Goal: Information Seeking & Learning: Learn about a topic

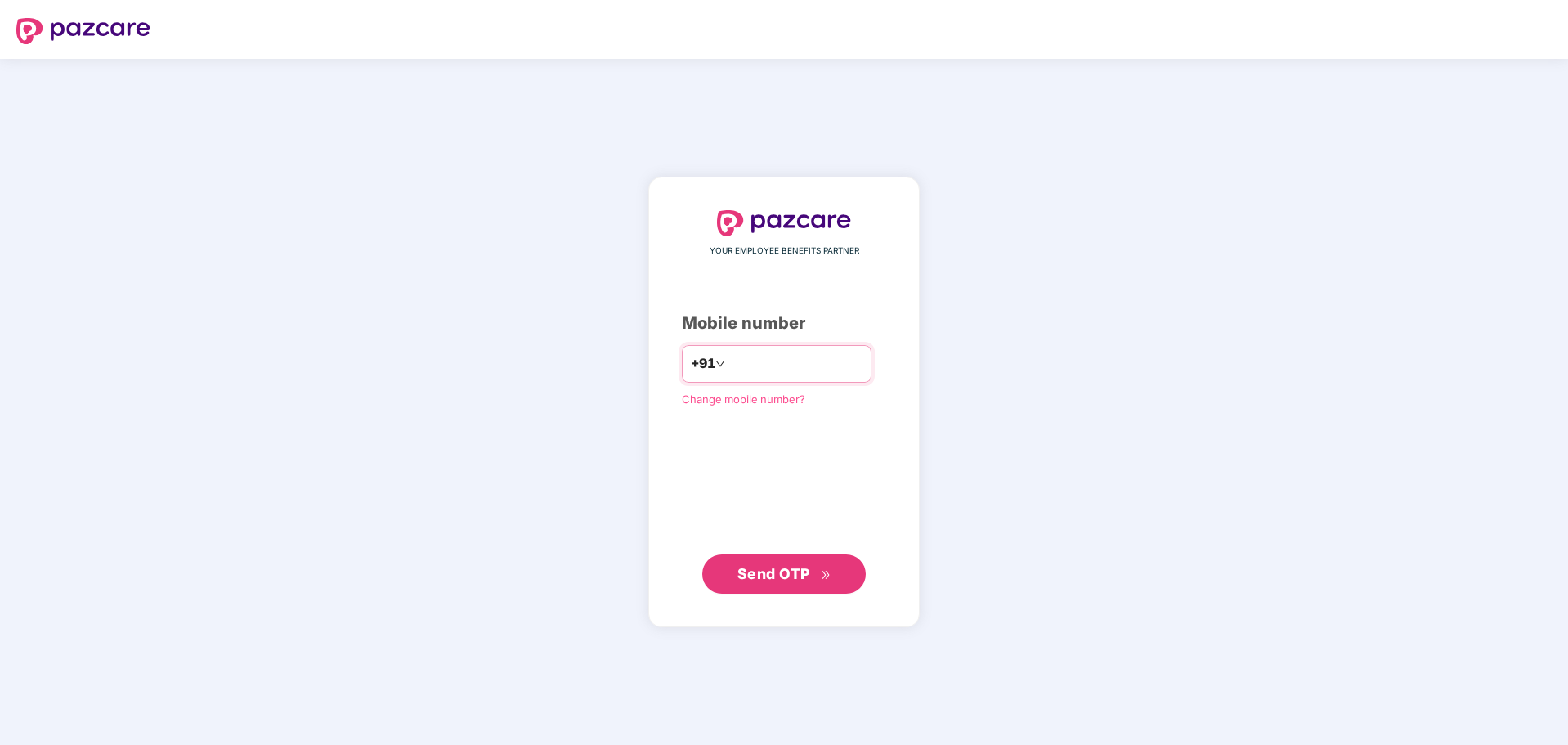
type input "**********"
click at [775, 582] on span "Send OTP" at bounding box center [784, 574] width 94 height 23
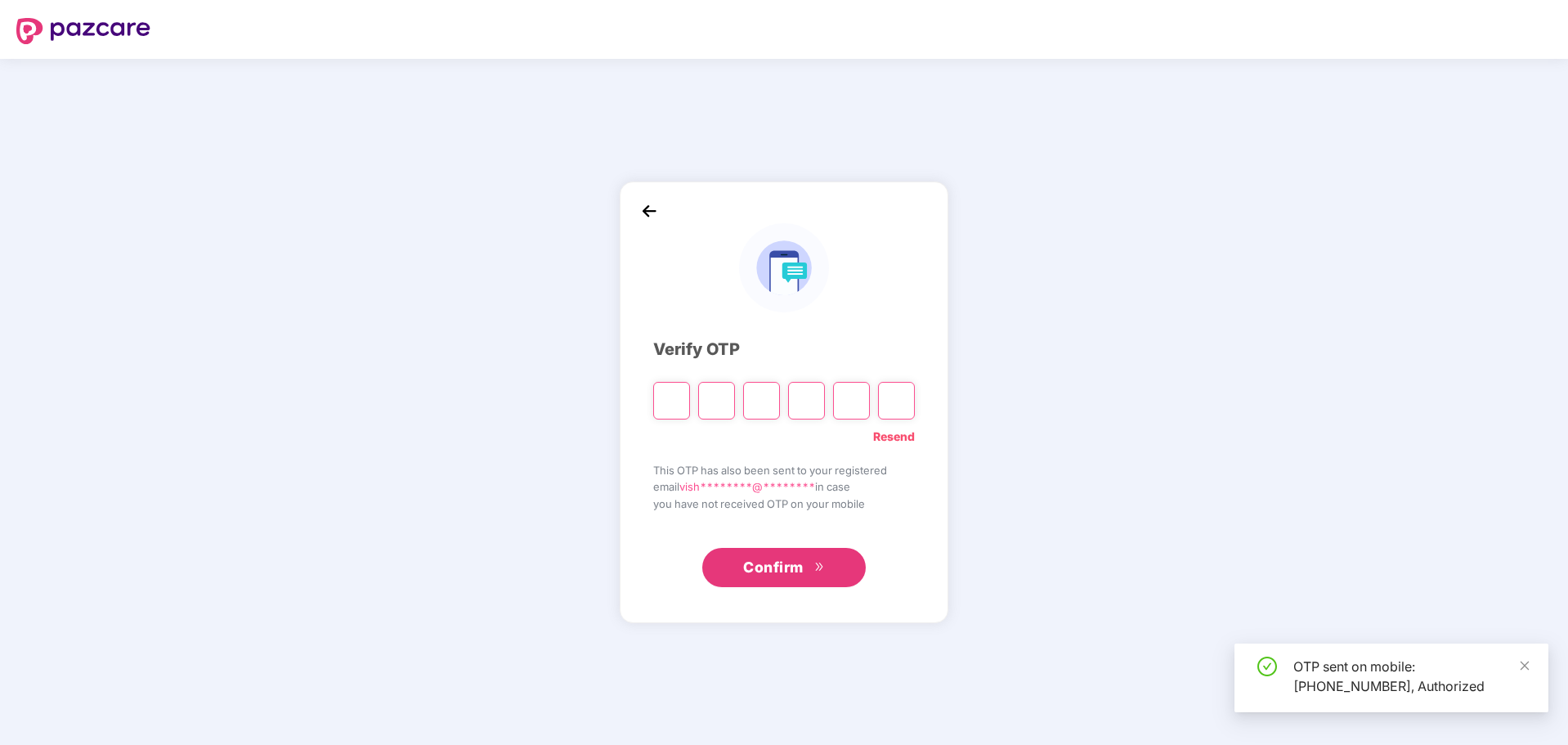
click at [669, 398] on input "Please enter verification code. Digit 1" at bounding box center [671, 400] width 37 height 37
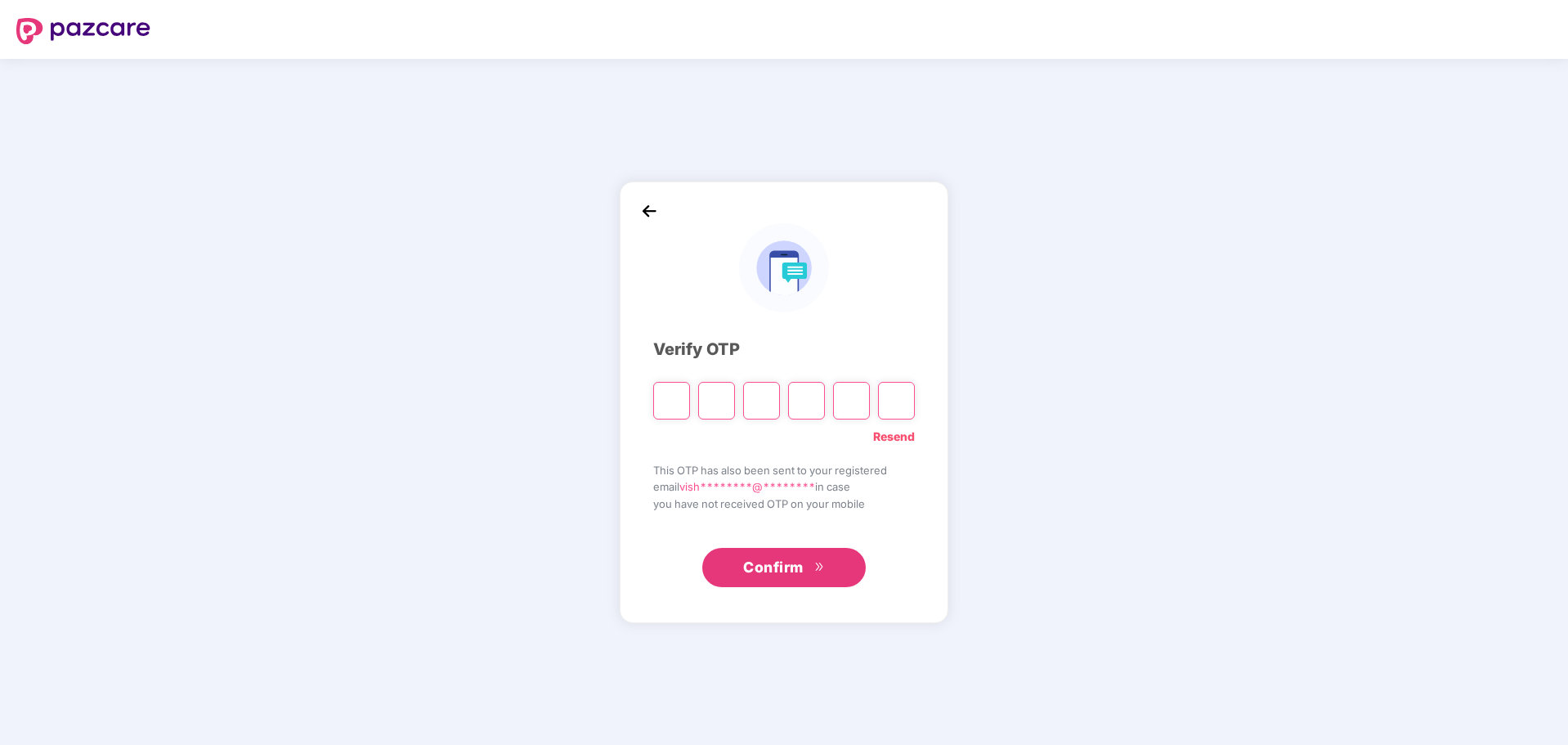
type input "*"
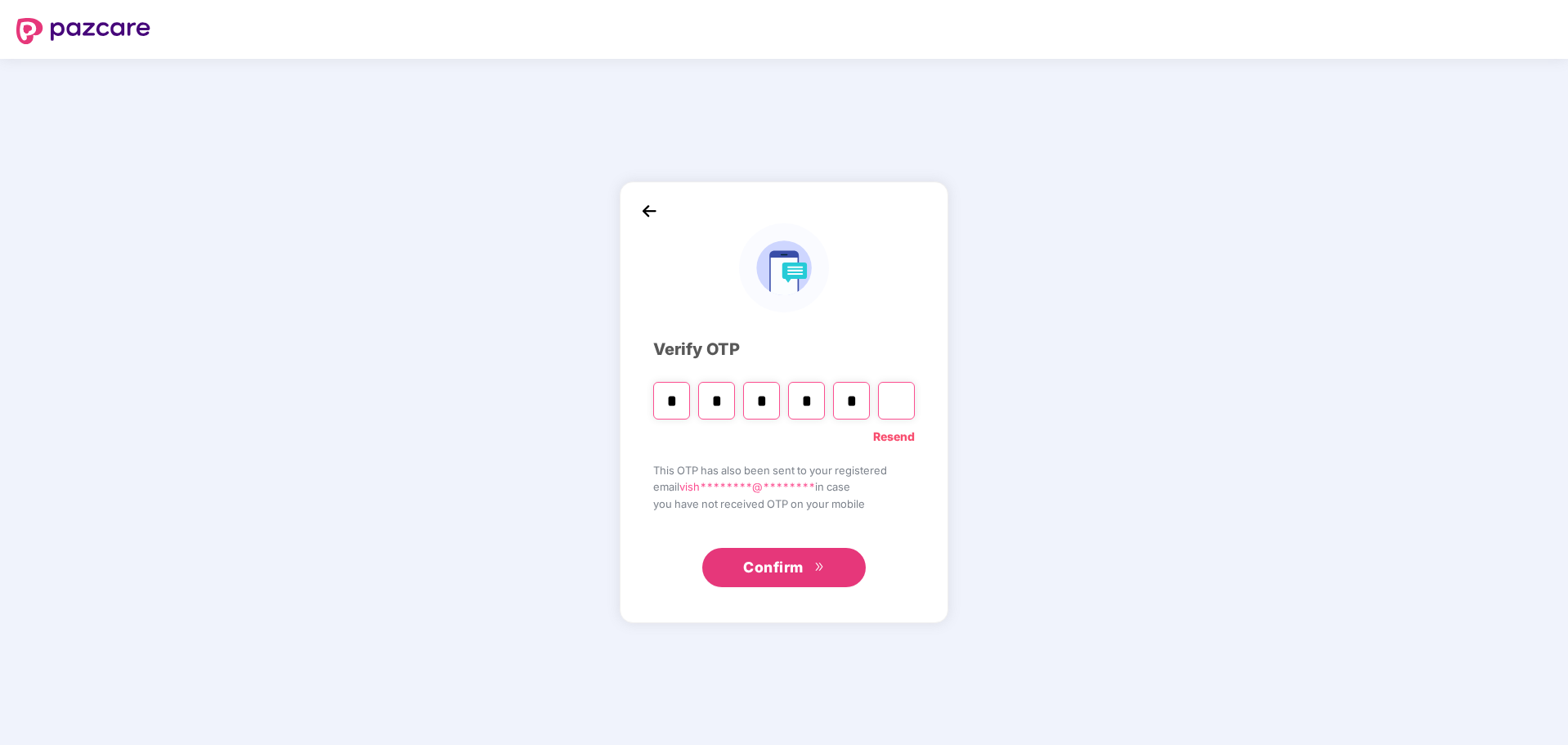
type input "*"
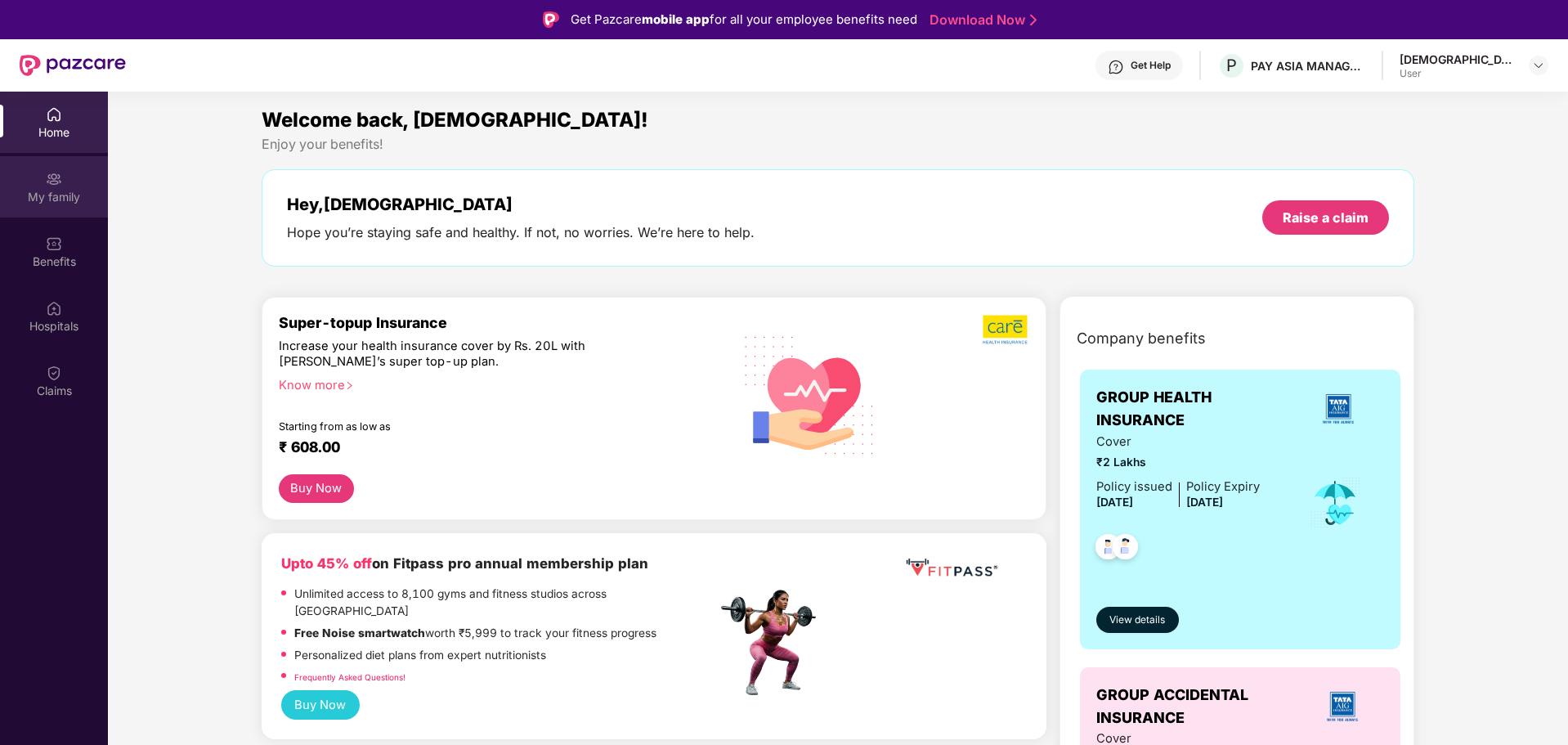
click at [65, 189] on div "My family" at bounding box center [53, 197] width 108 height 16
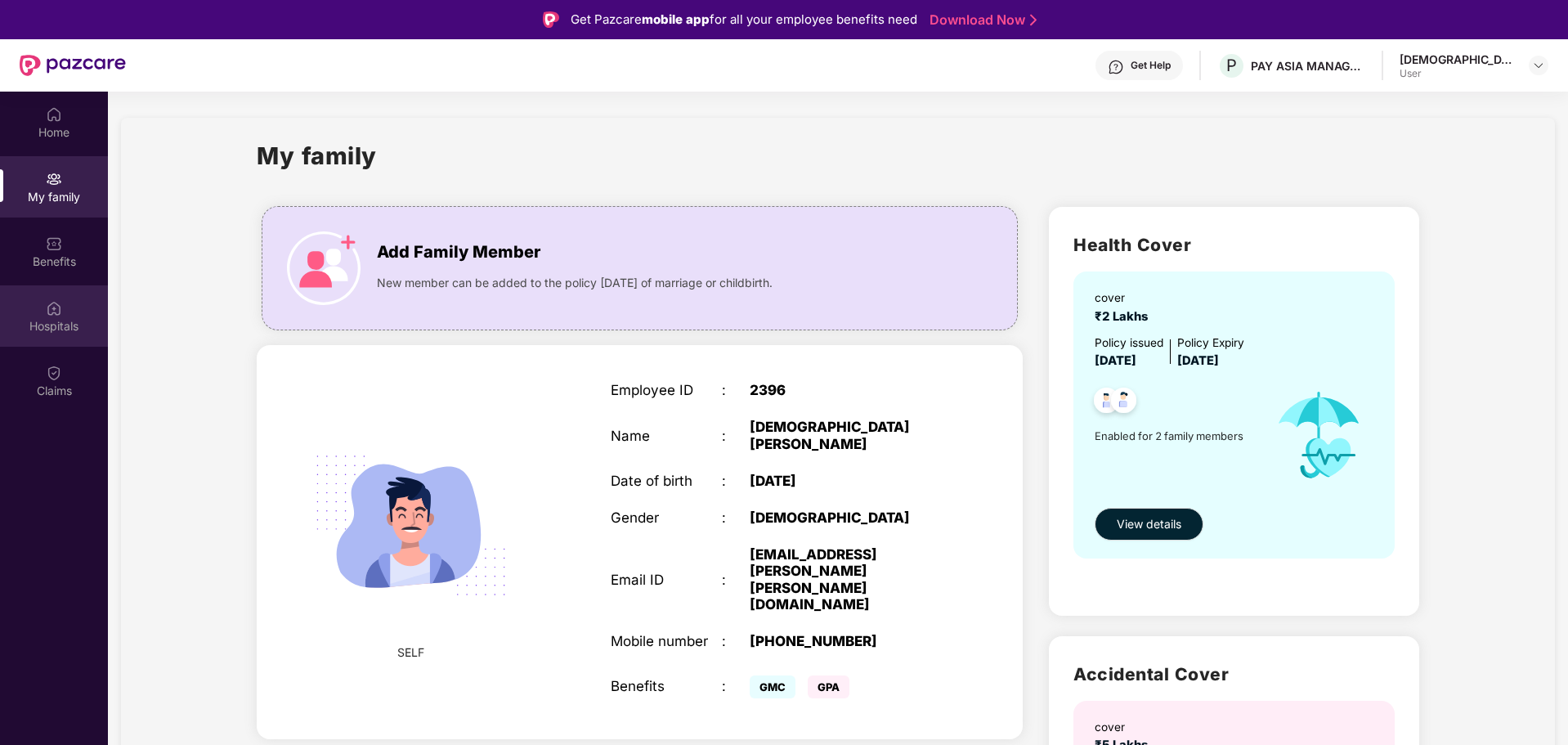
click at [55, 303] on img at bounding box center [53, 308] width 16 height 16
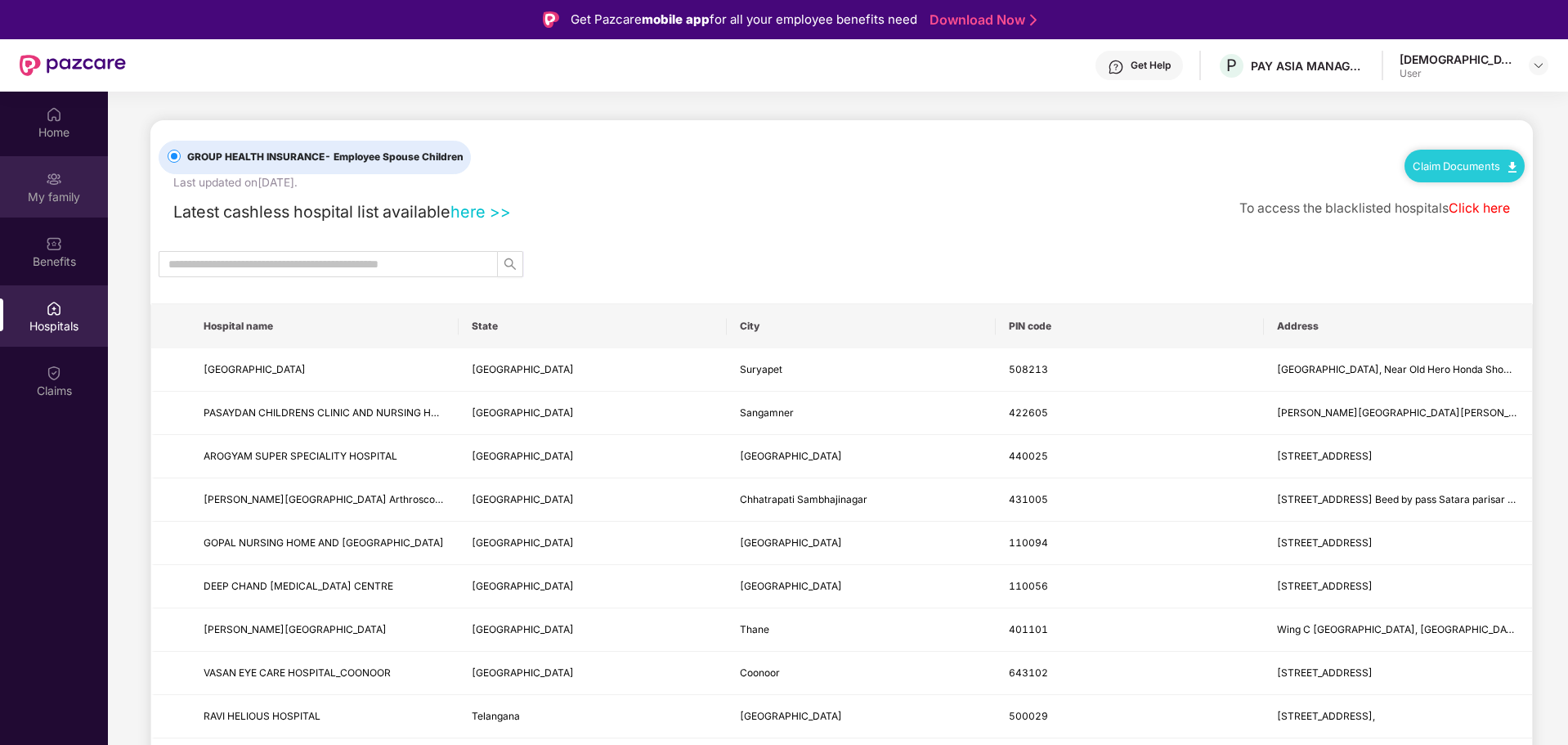
click at [55, 189] on div "My family" at bounding box center [53, 197] width 108 height 16
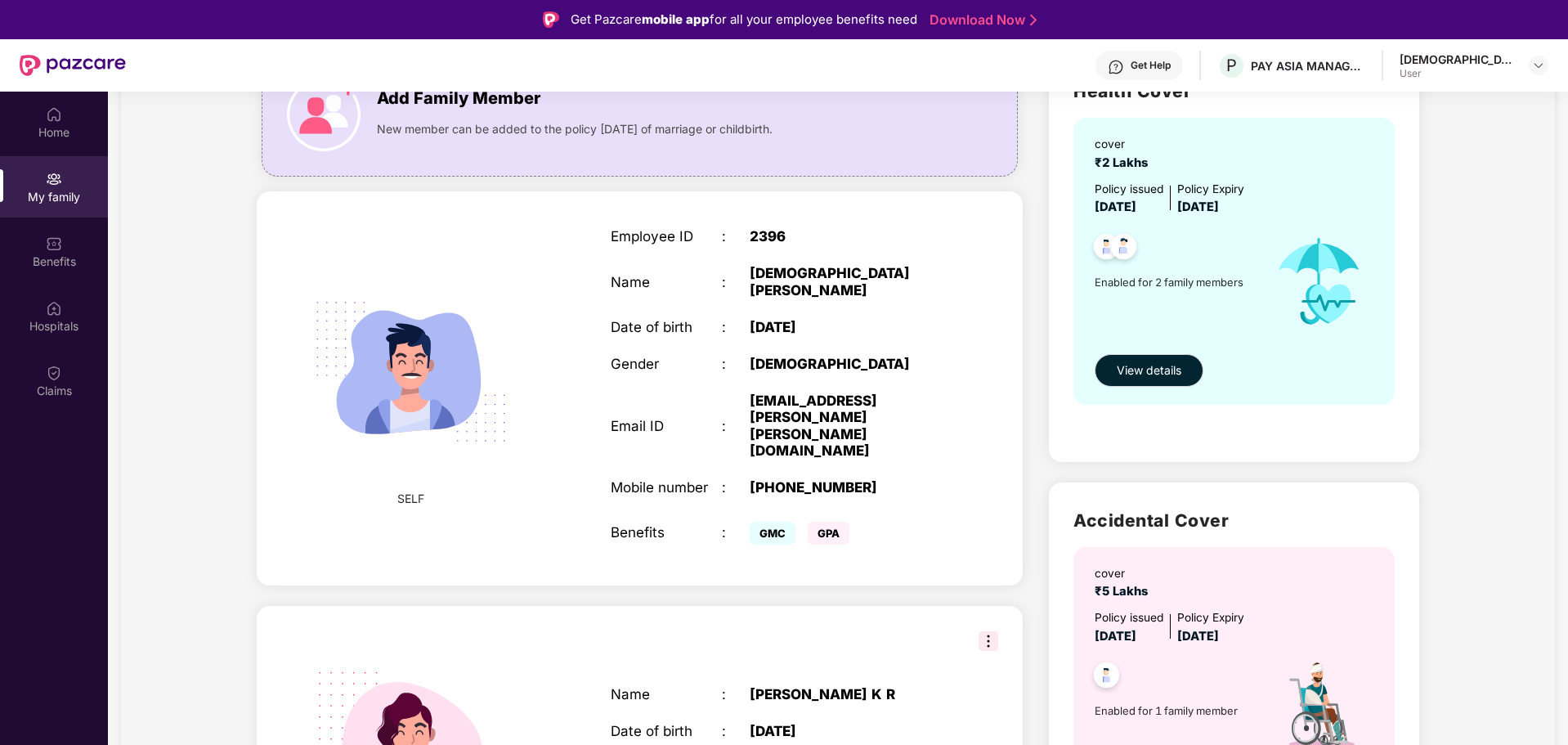
scroll to position [29, 0]
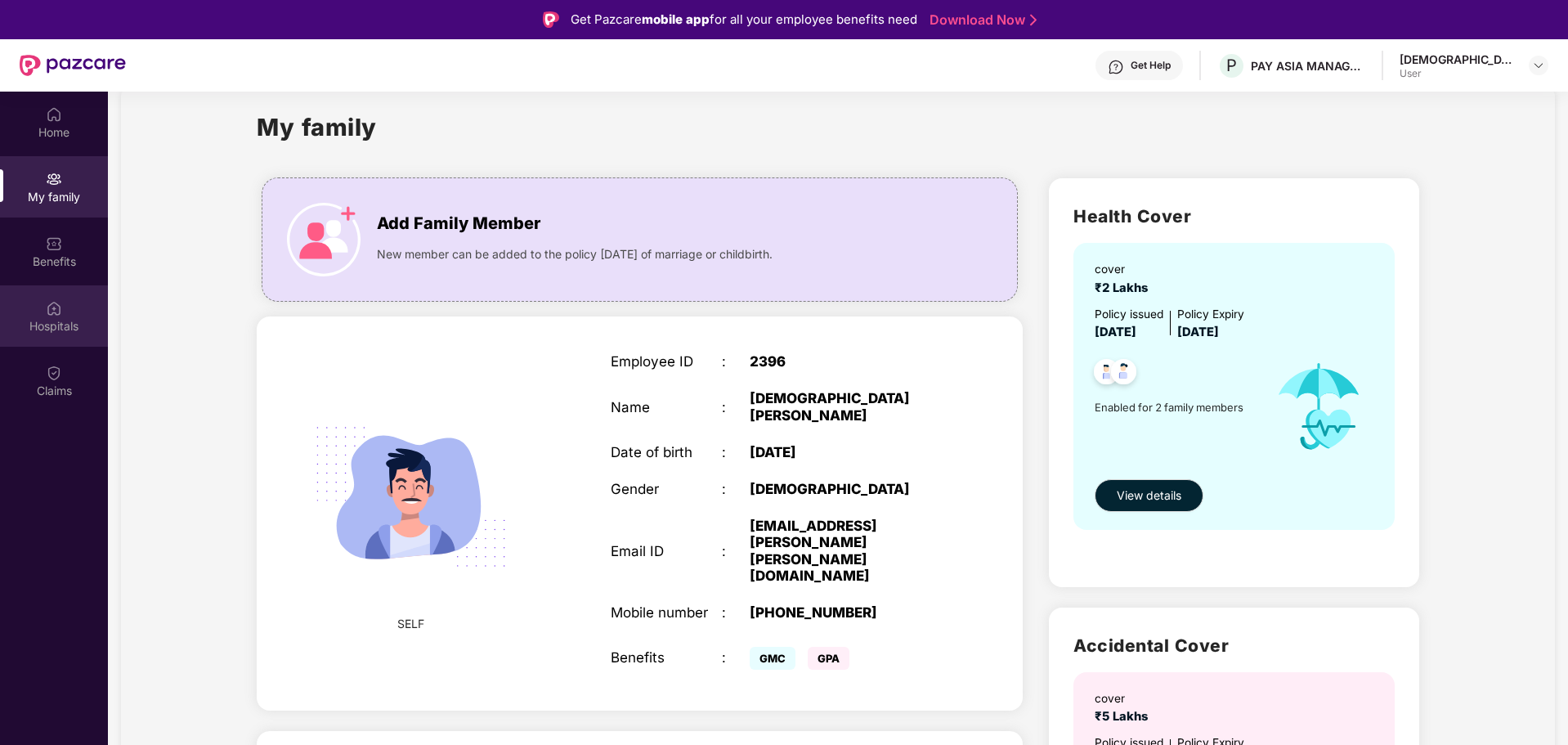
click at [53, 310] on img at bounding box center [53, 308] width 16 height 16
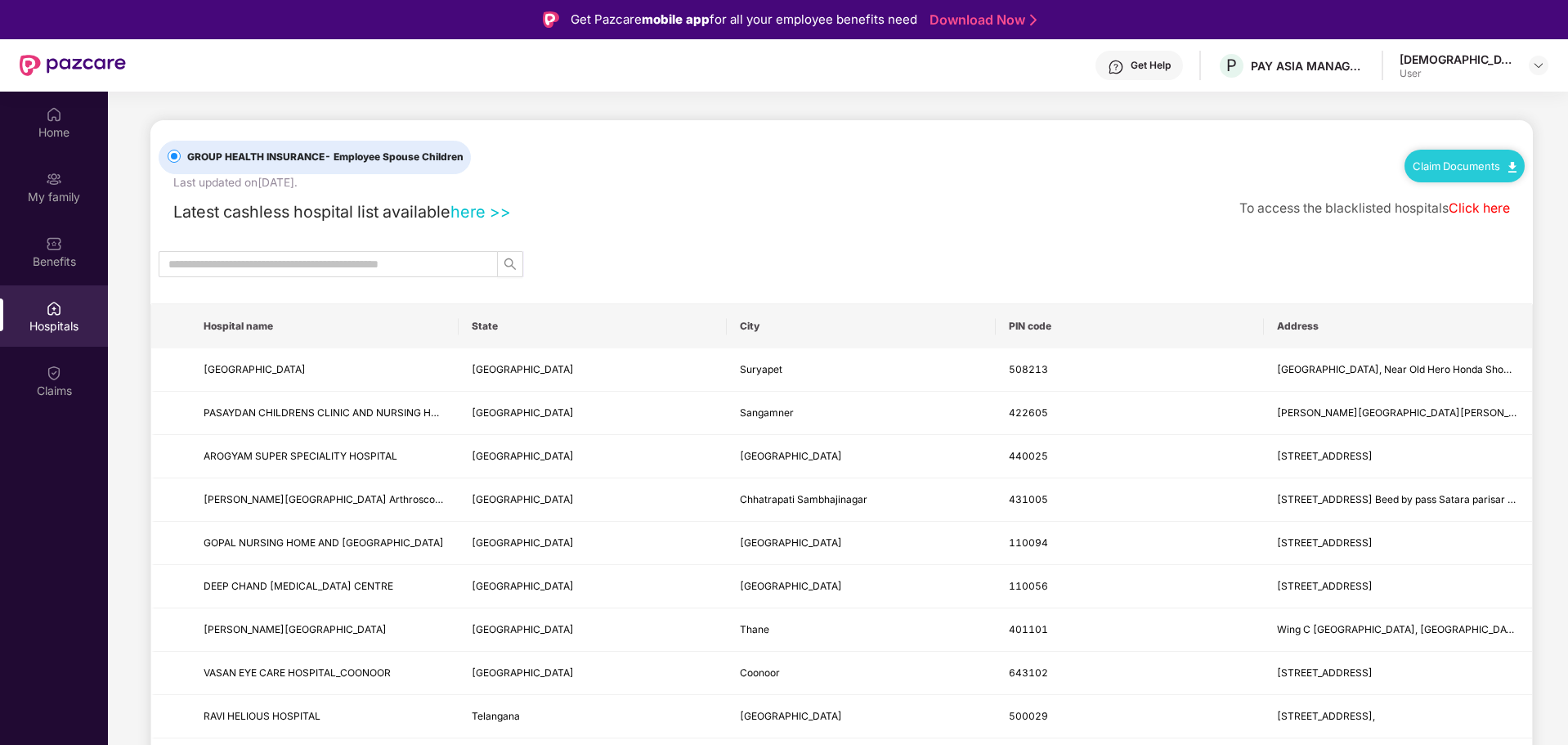
click at [474, 213] on link "here >>" at bounding box center [480, 211] width 60 height 20
click at [42, 191] on div "My family" at bounding box center [53, 197] width 108 height 16
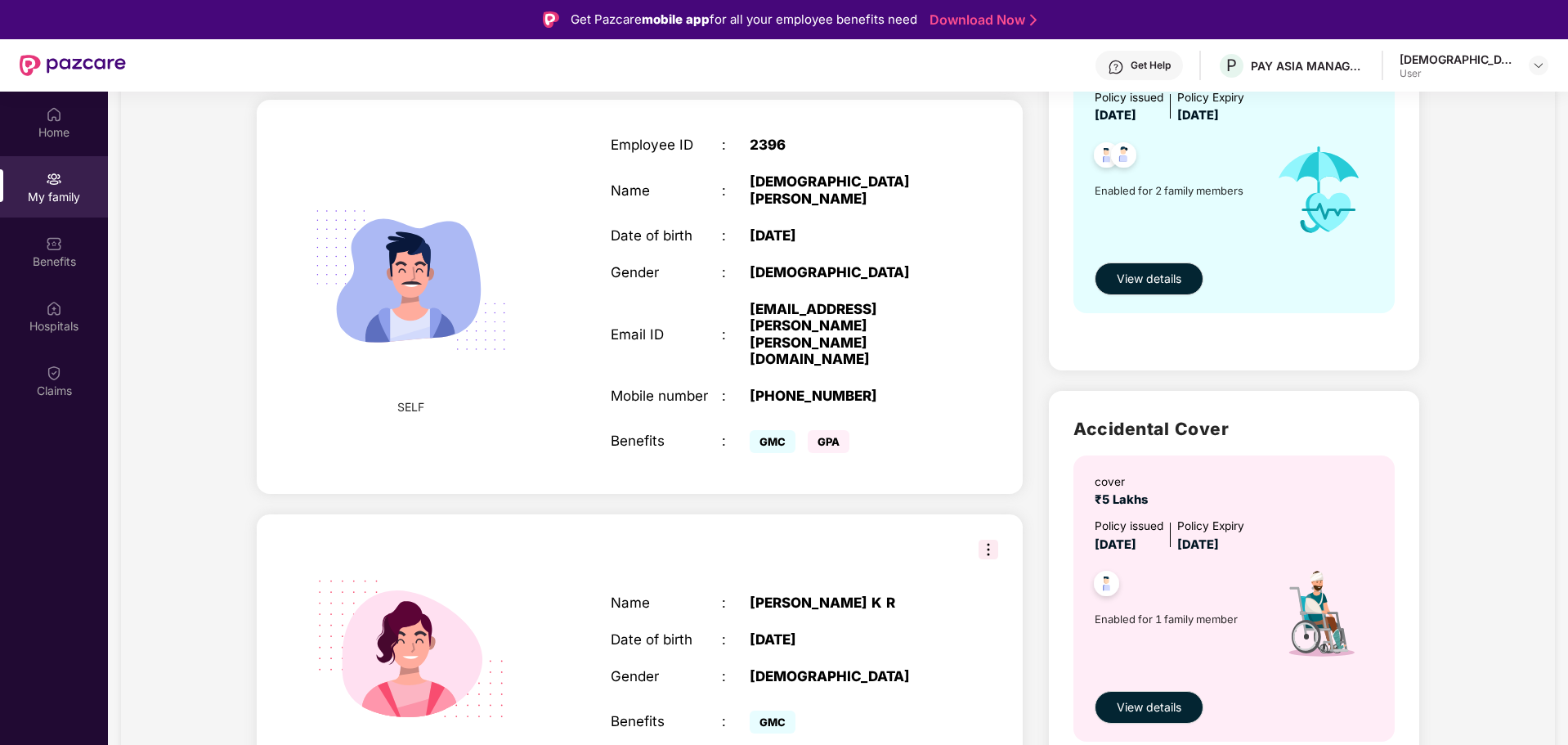
scroll to position [274, 0]
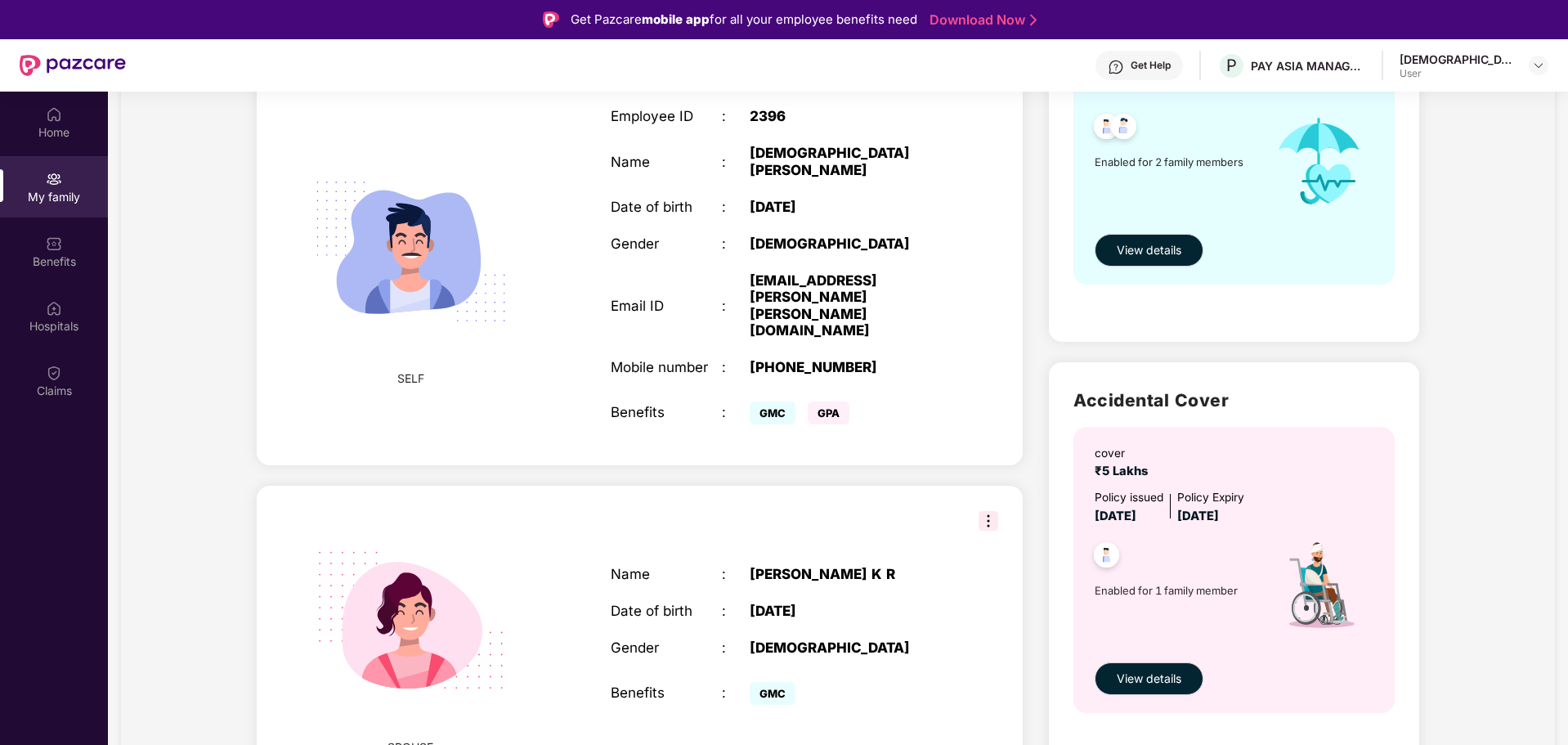
click at [985, 511] on img at bounding box center [988, 521] width 20 height 20
click at [843, 485] on div "SPOUSE Name : [PERSON_NAME] Date of birth : [DEMOGRAPHIC_DATA] Gender : [DEMOGR…" at bounding box center [640, 636] width 766 height 303
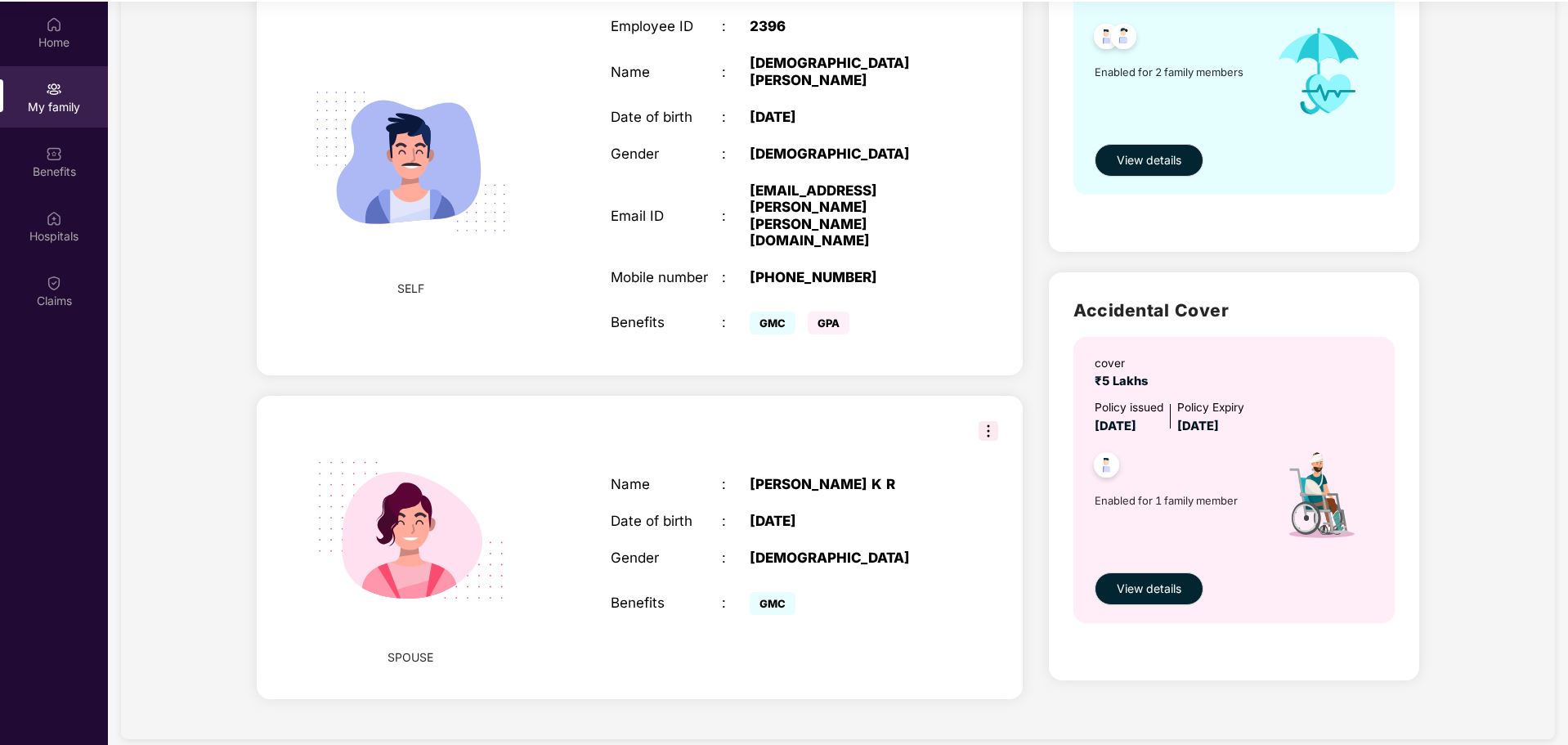
scroll to position [92, 0]
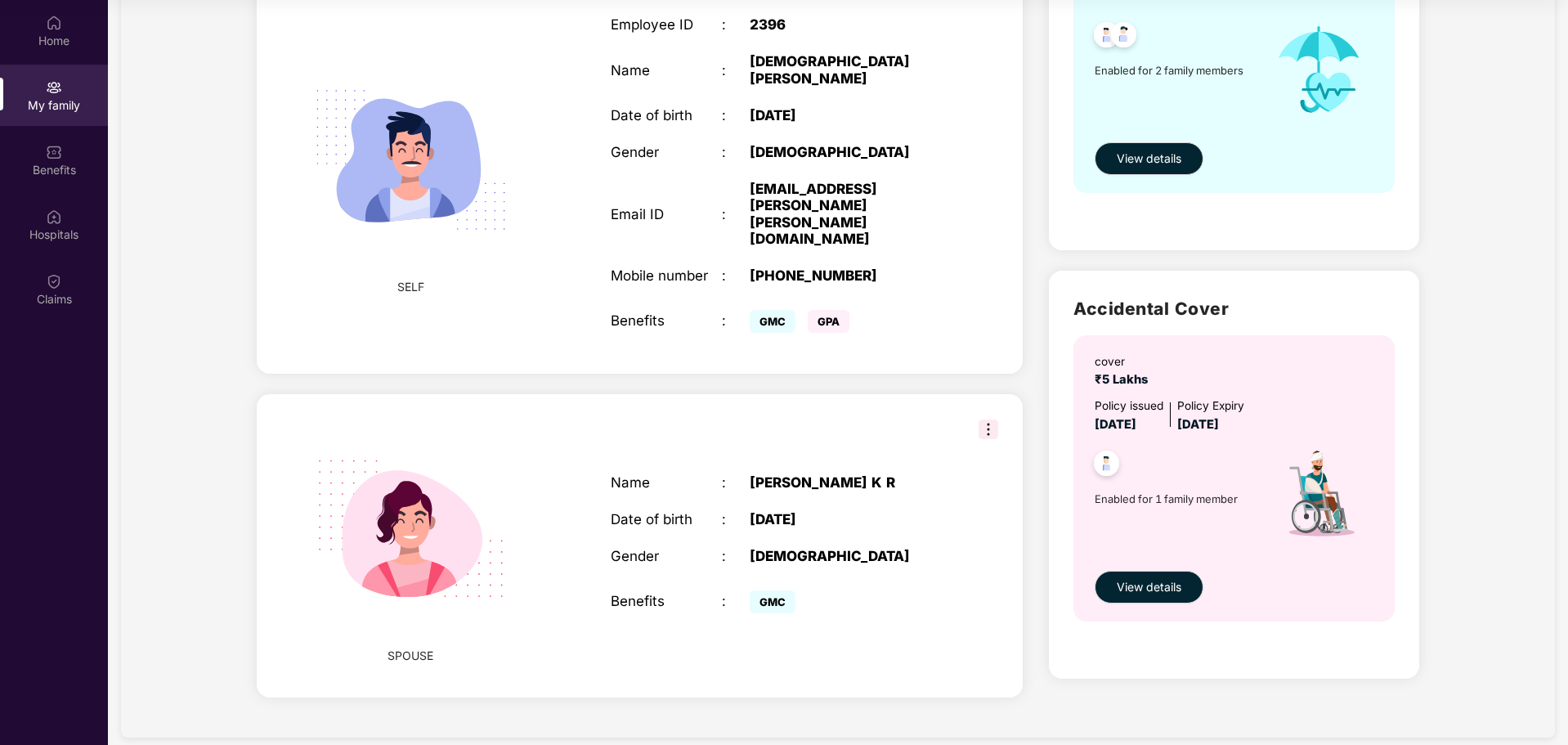
click at [987, 419] on img at bounding box center [988, 429] width 20 height 20
click at [863, 394] on div "SPOUSE Name : [PERSON_NAME] Date of birth : [DEMOGRAPHIC_DATA] Gender : [DEMOGR…" at bounding box center [640, 545] width 766 height 303
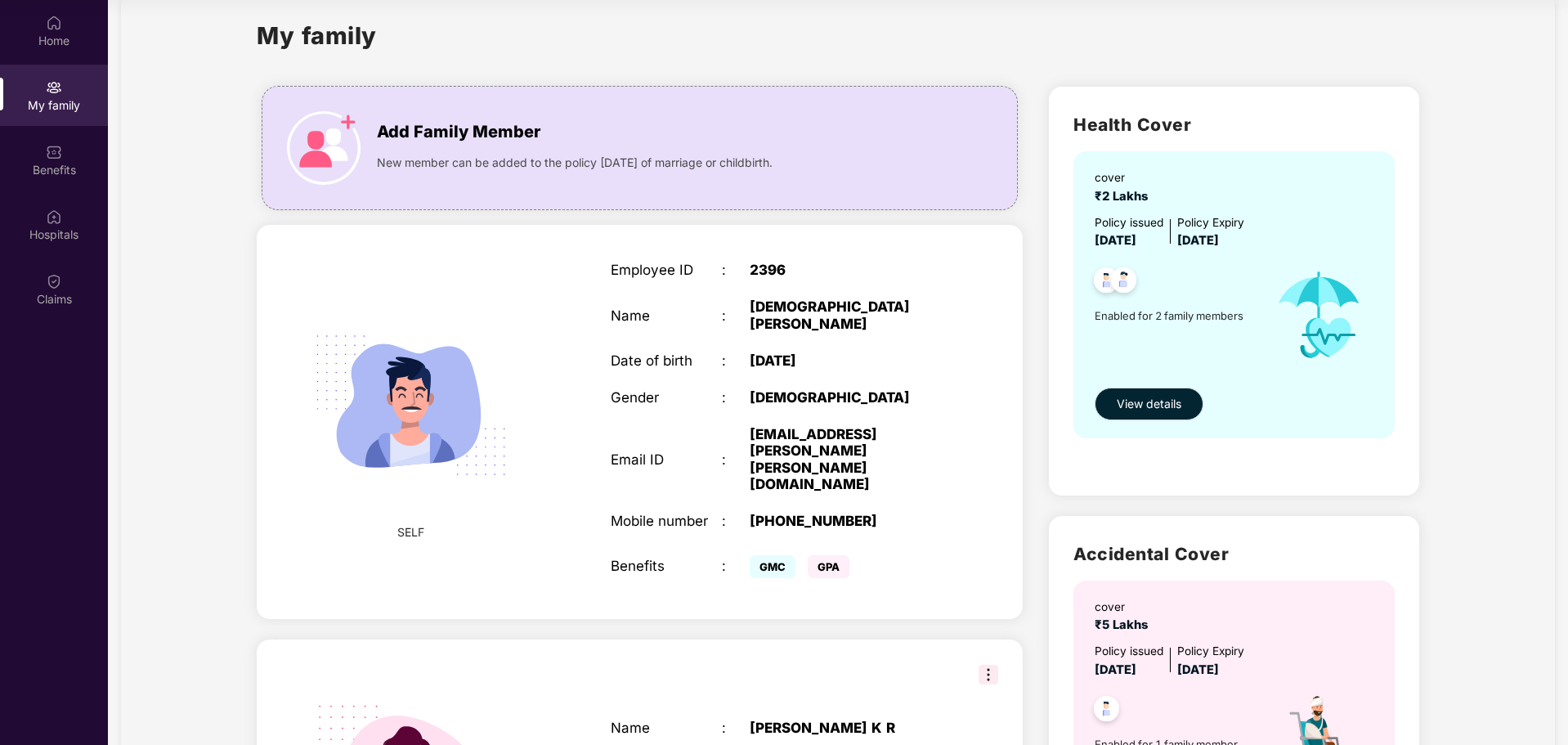
scroll to position [0, 0]
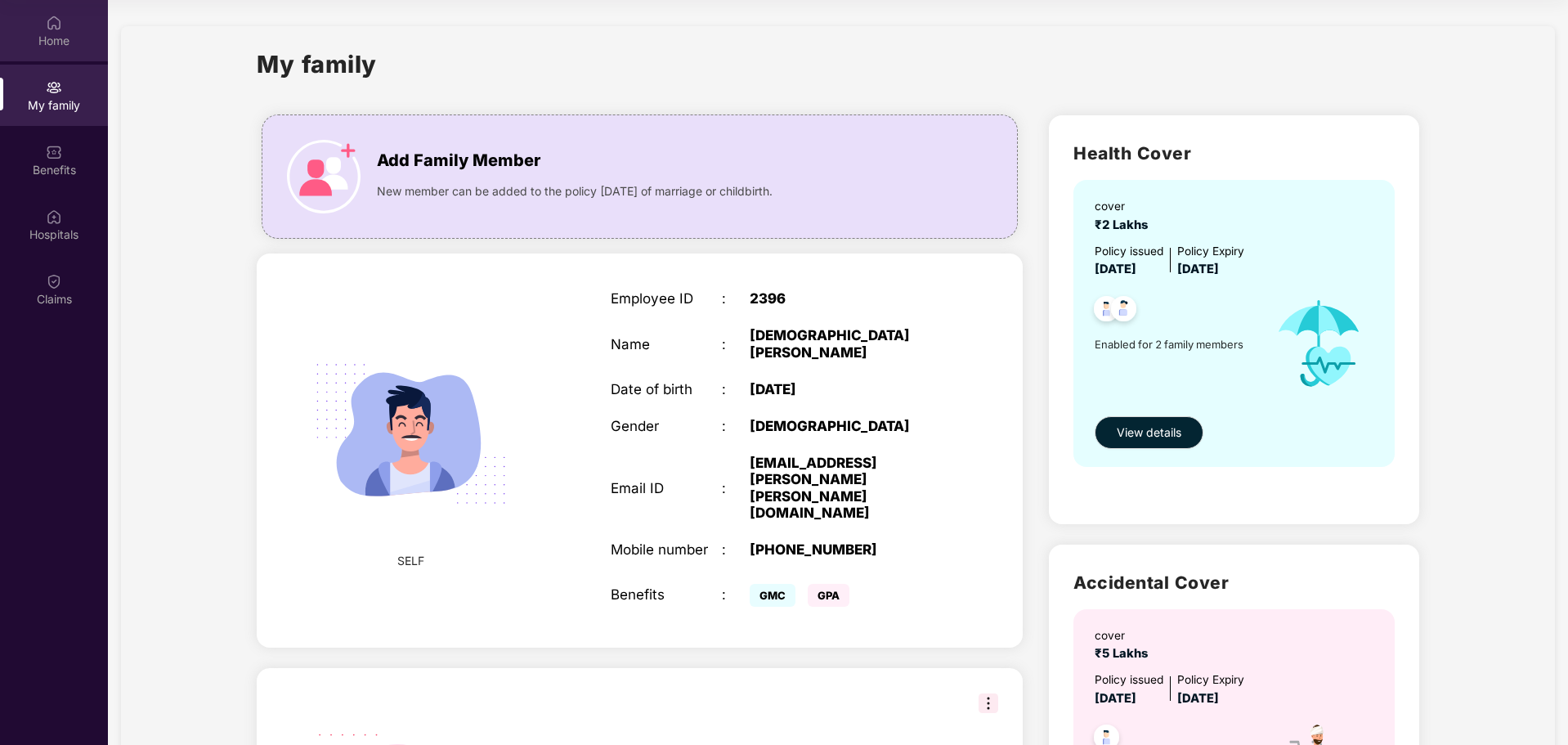
click at [34, 35] on div "Home" at bounding box center [53, 40] width 108 height 16
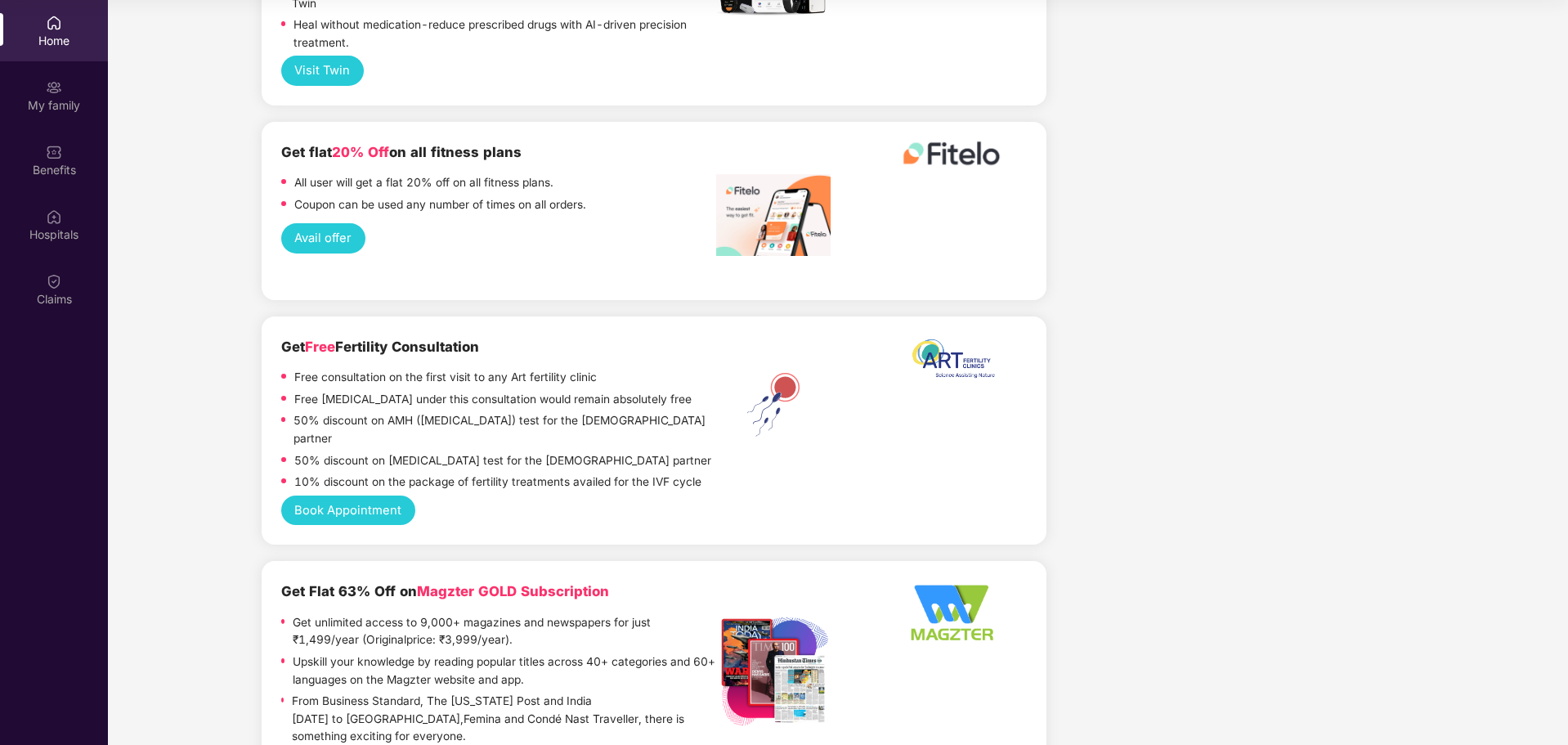
scroll to position [3049, 0]
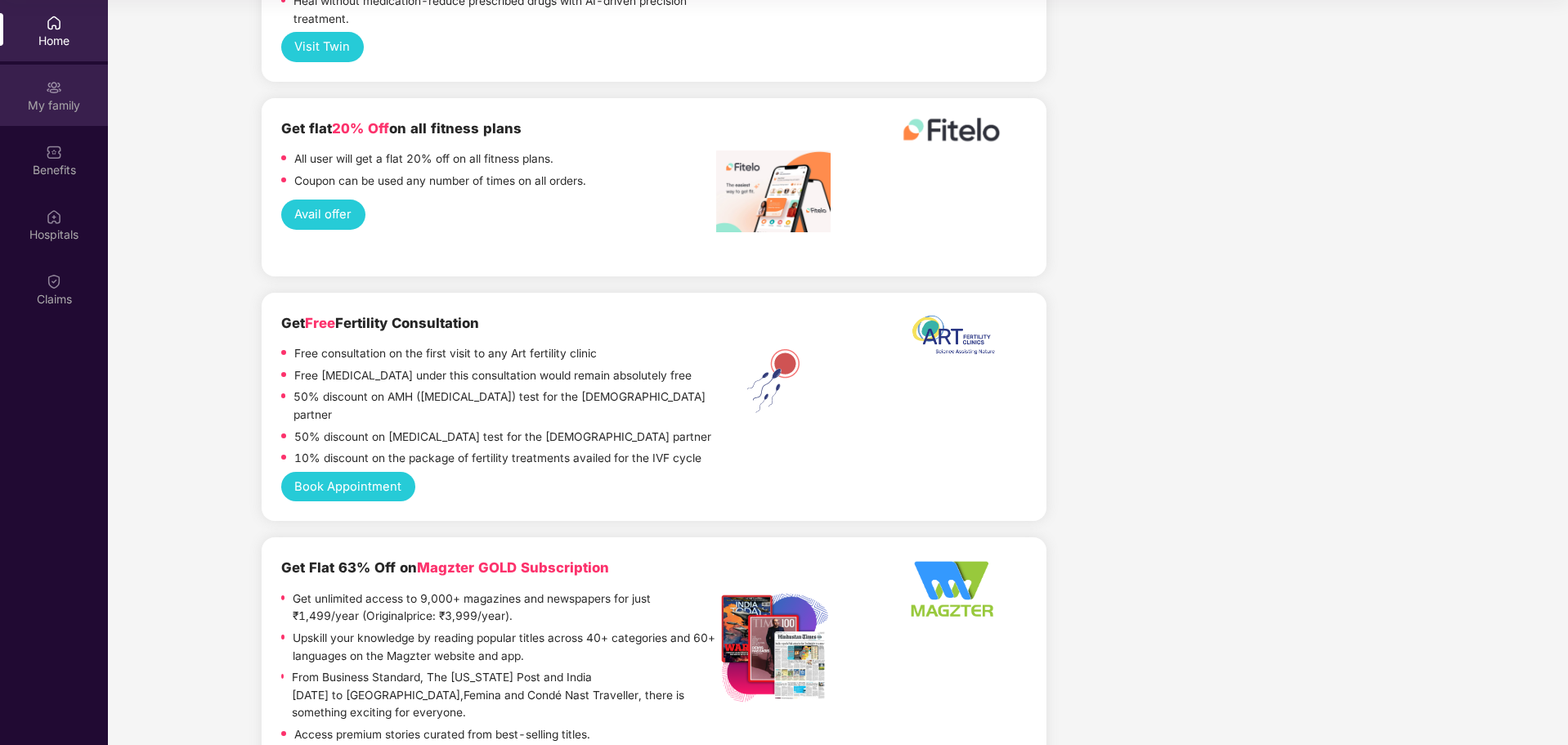
click at [44, 101] on div "My family" at bounding box center [53, 105] width 108 height 16
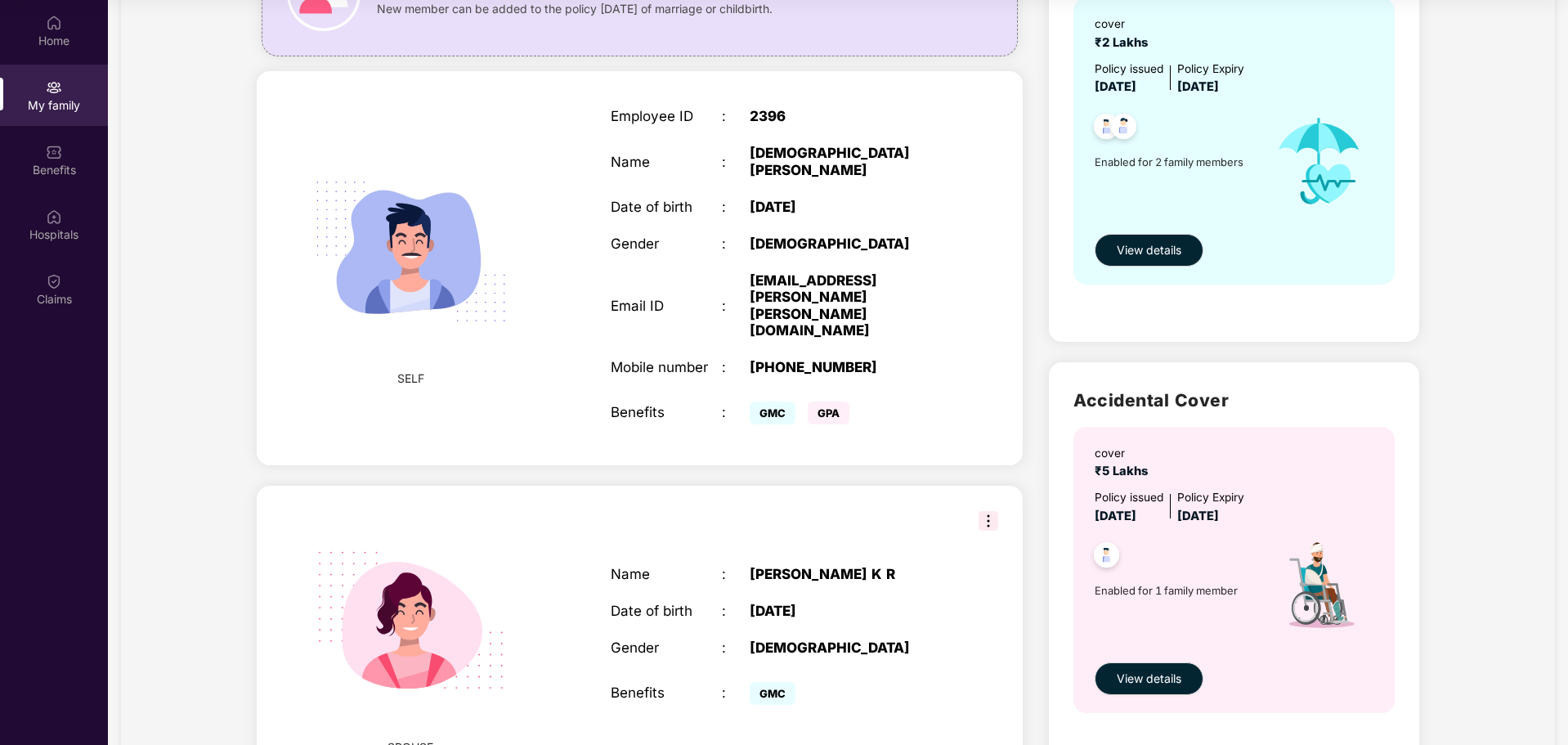
scroll to position [111, 0]
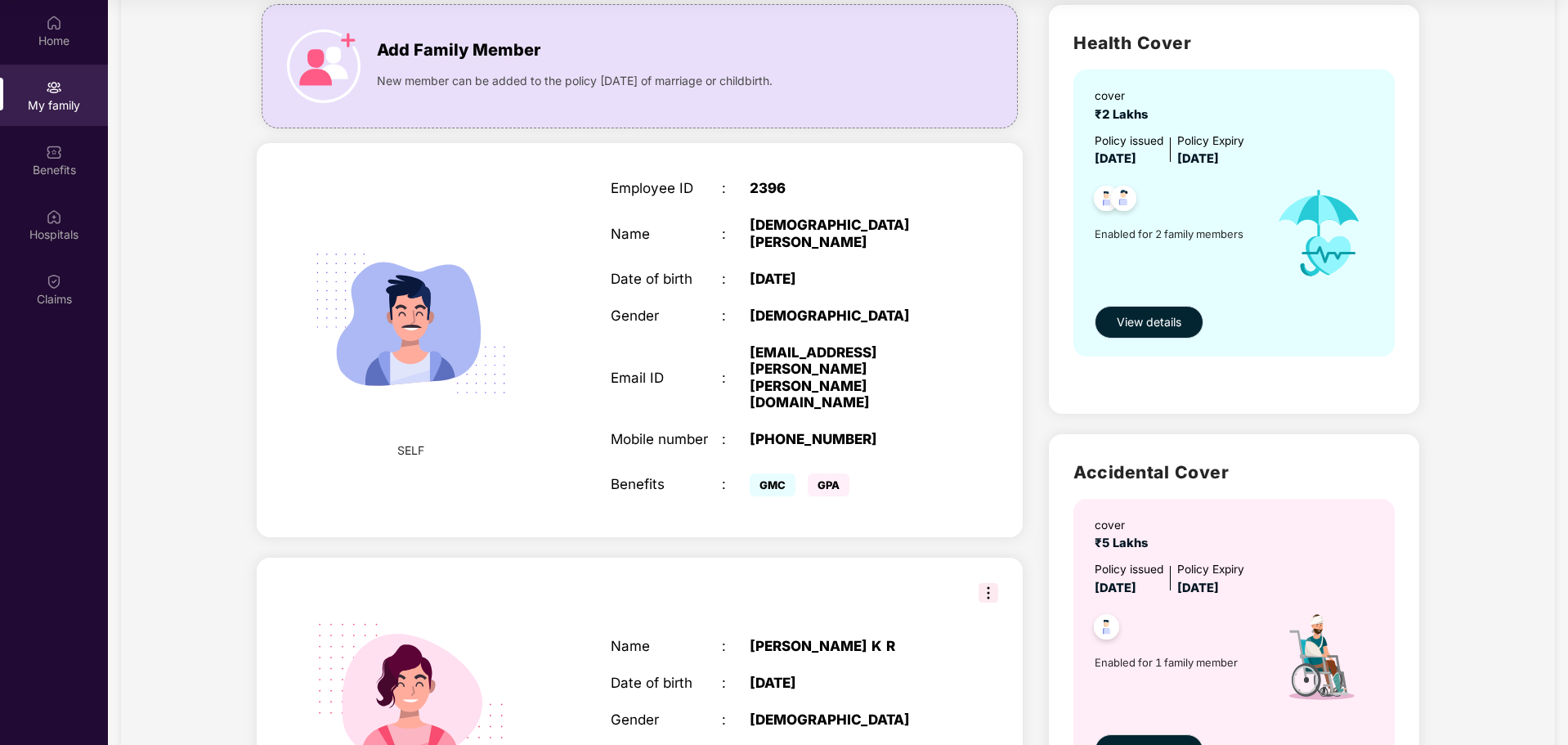
click at [1144, 322] on span "View details" at bounding box center [1149, 322] width 65 height 18
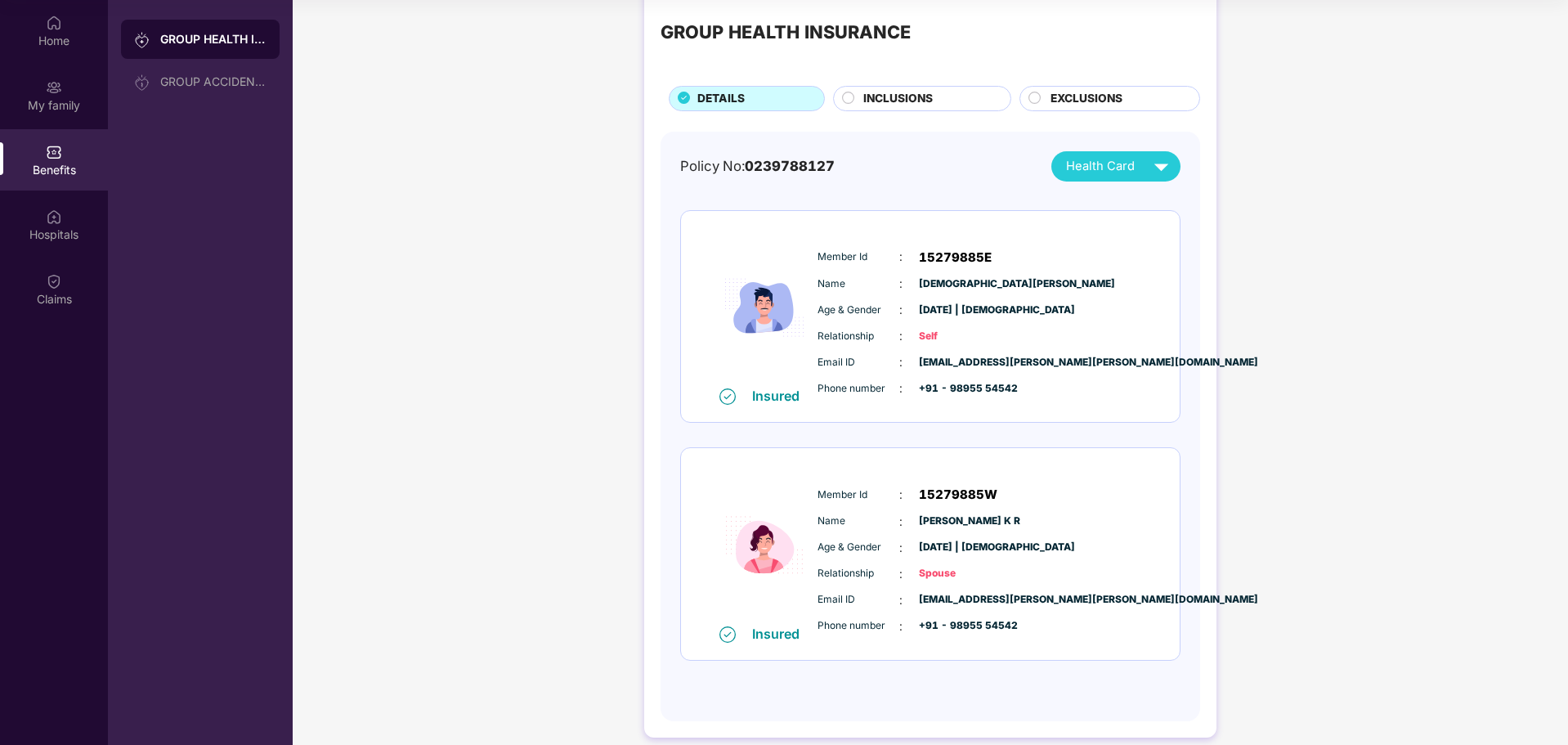
scroll to position [52, 0]
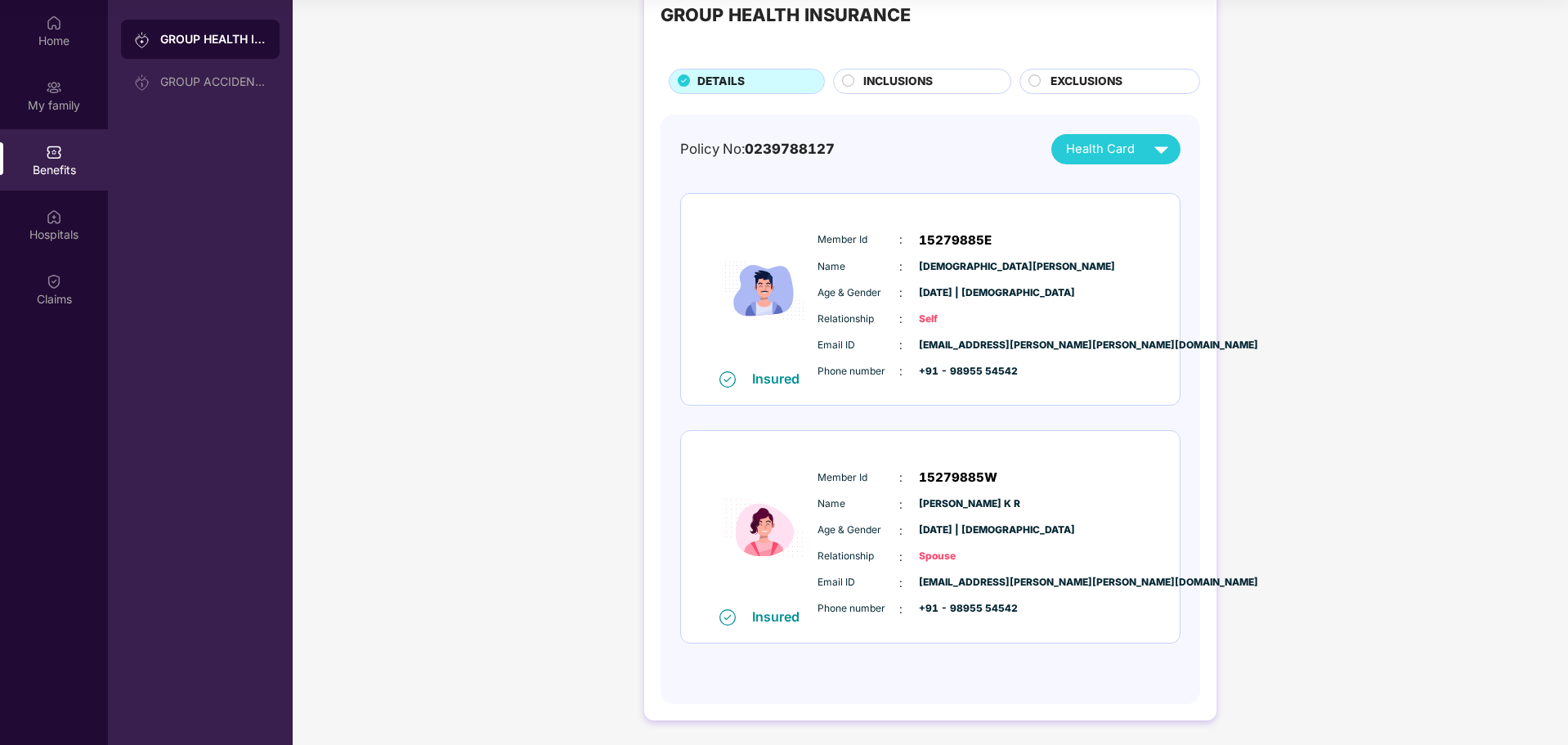
click at [1163, 162] on img at bounding box center [1161, 149] width 29 height 29
click at [1282, 218] on img at bounding box center [1288, 219] width 12 height 12
click at [48, 297] on div "Claims" at bounding box center [53, 298] width 108 height 16
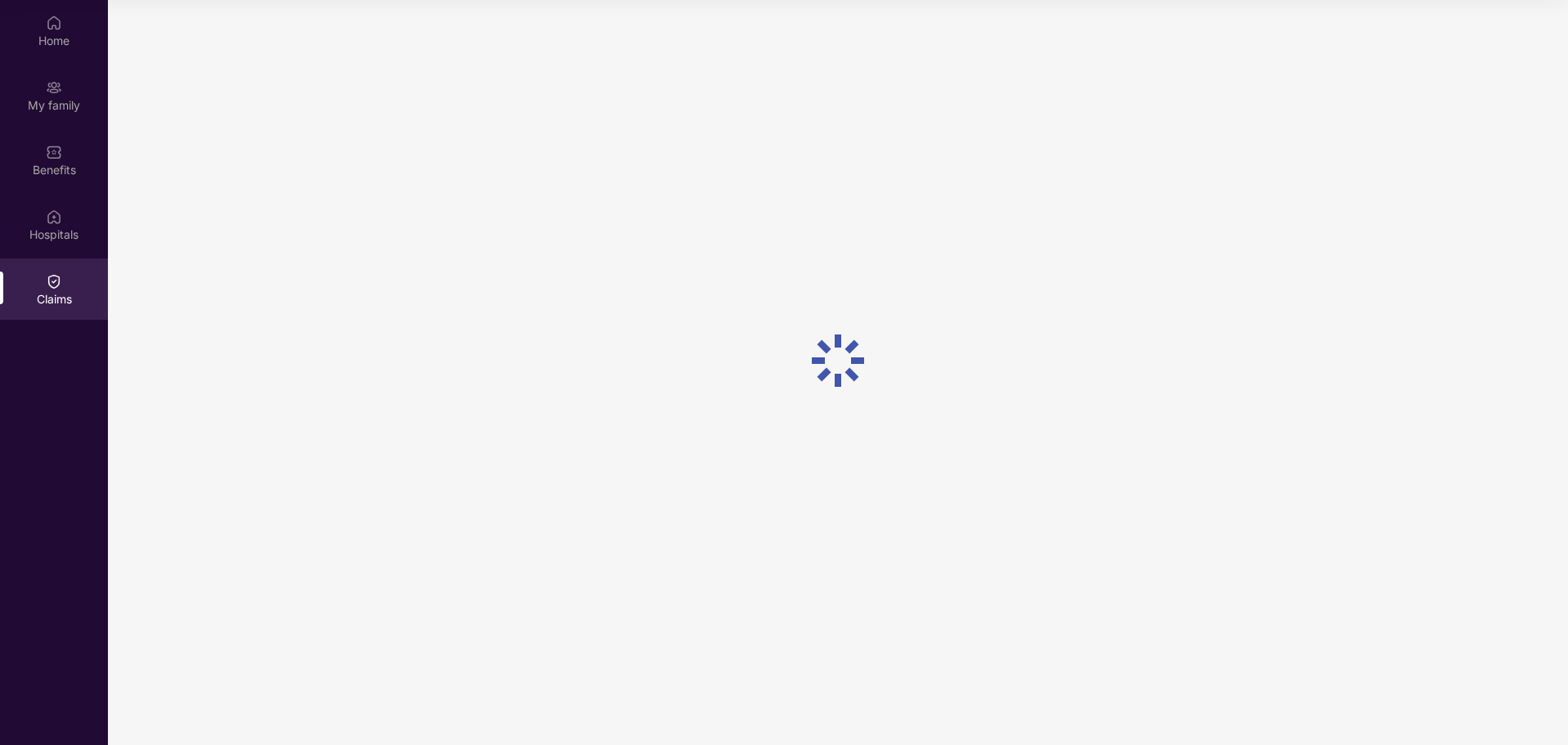
scroll to position [0, 0]
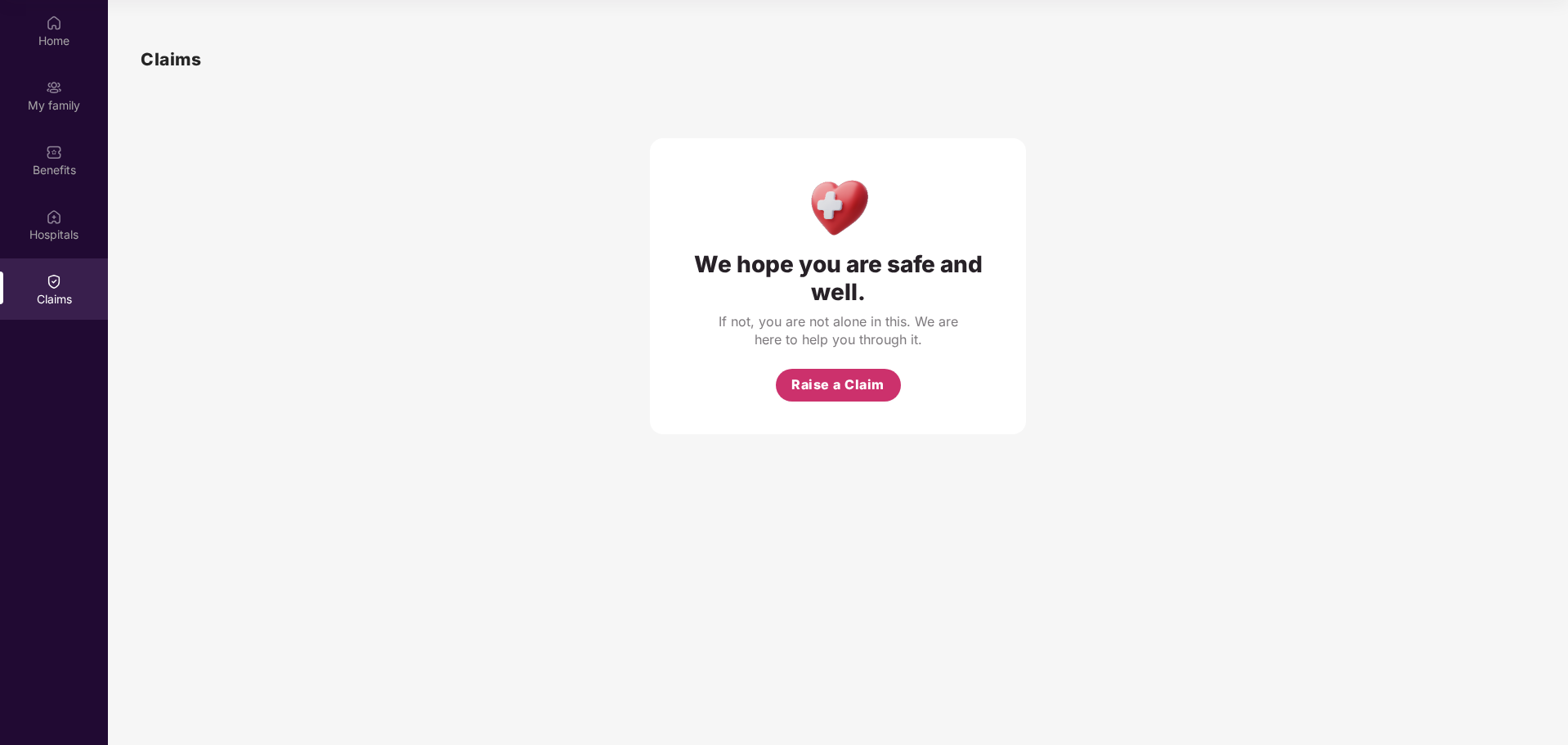
click at [827, 383] on span "Raise a Claim" at bounding box center [838, 384] width 94 height 20
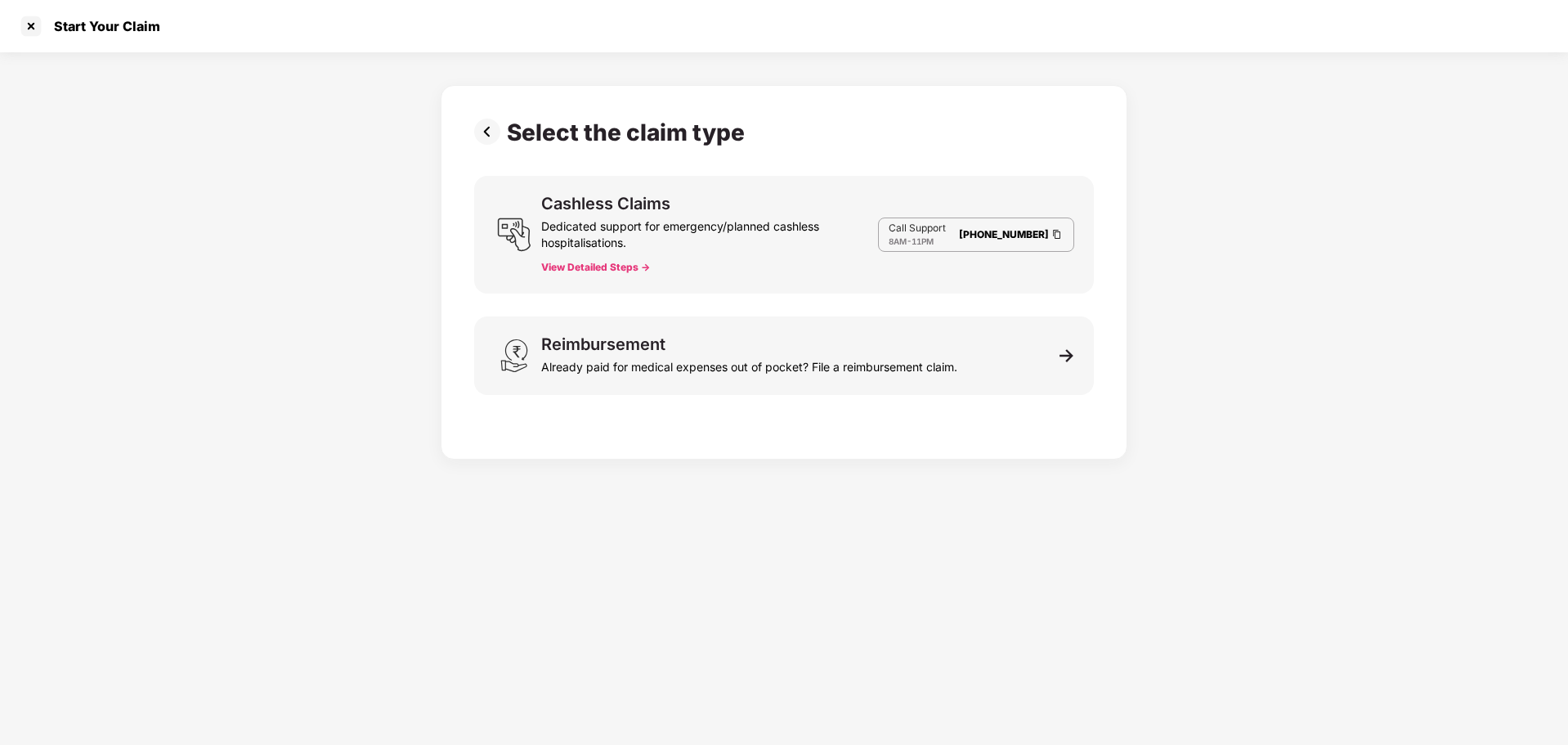
scroll to position [39, 0]
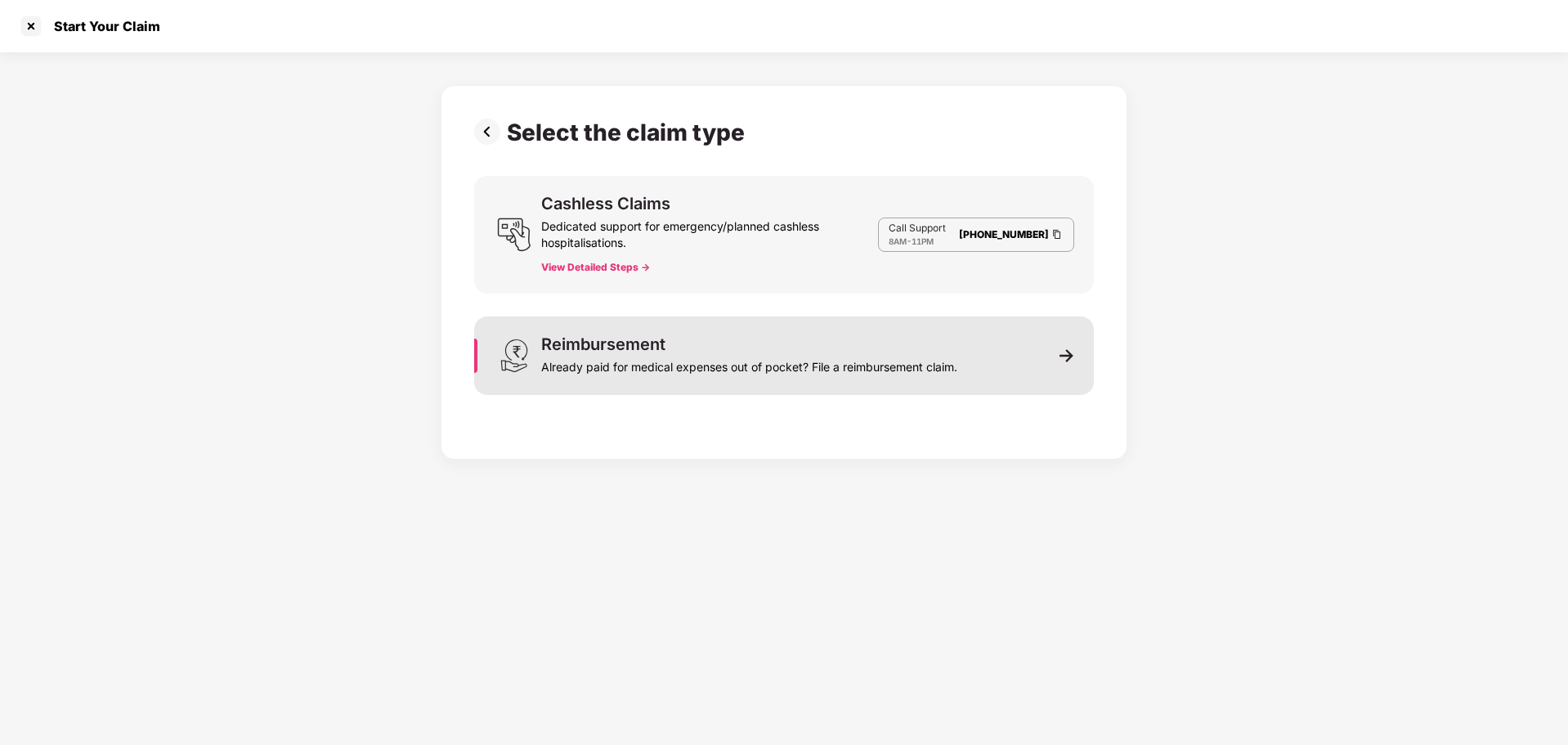
click at [854, 368] on div "Already paid for medical expenses out of pocket? File a reimbursement claim." at bounding box center [750, 364] width 416 height 23
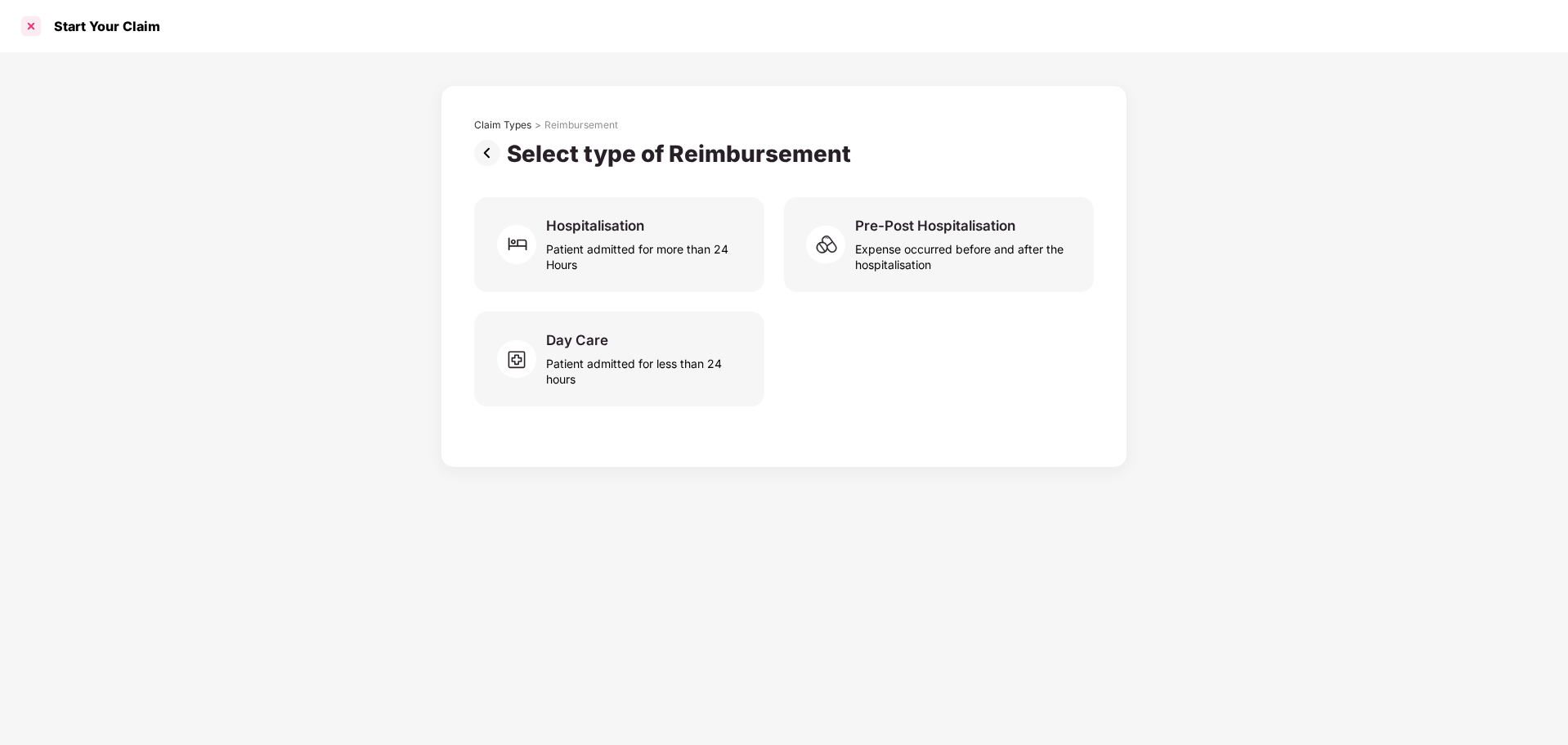
click at [33, 31] on div at bounding box center [31, 26] width 26 height 26
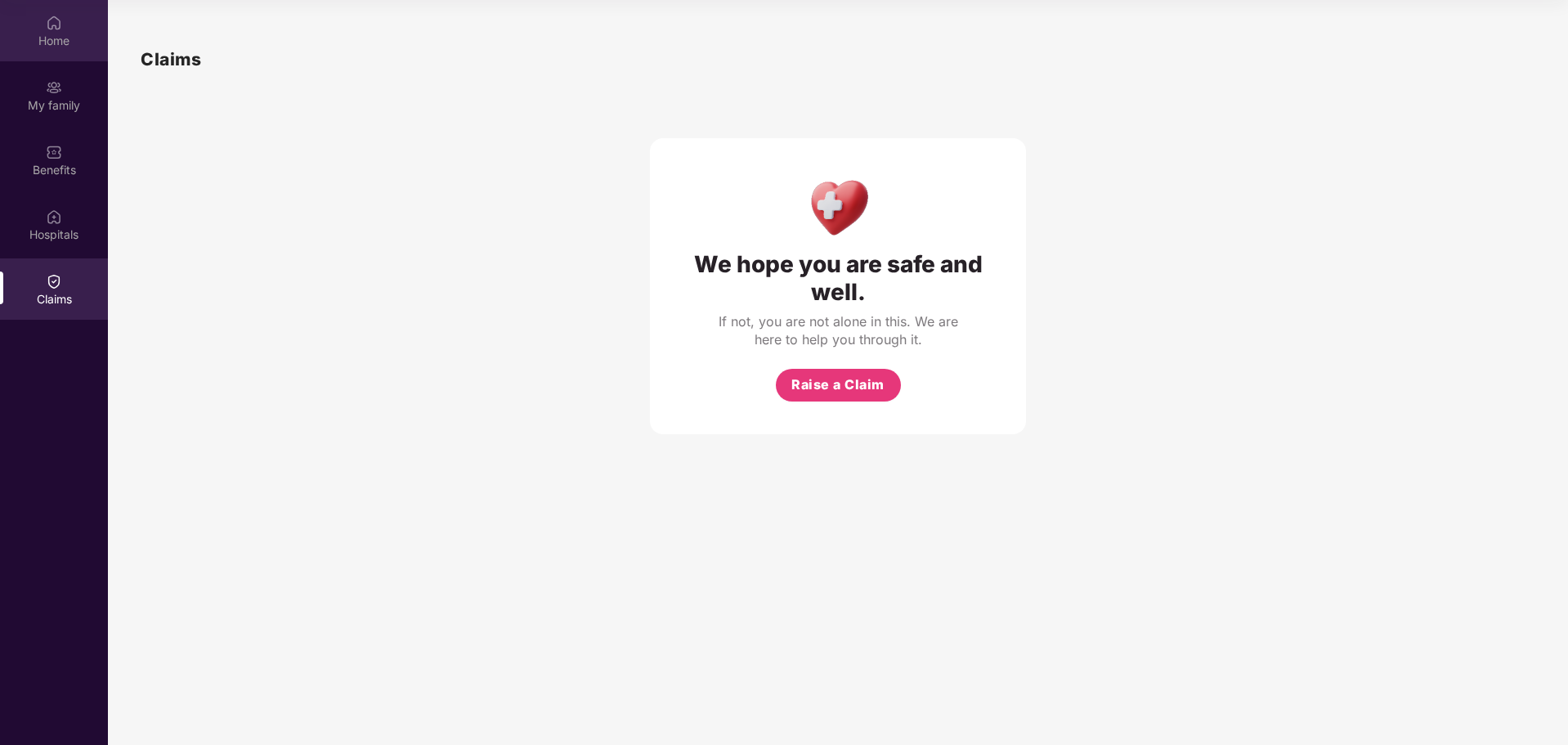
click at [54, 37] on div "Home" at bounding box center [53, 40] width 108 height 16
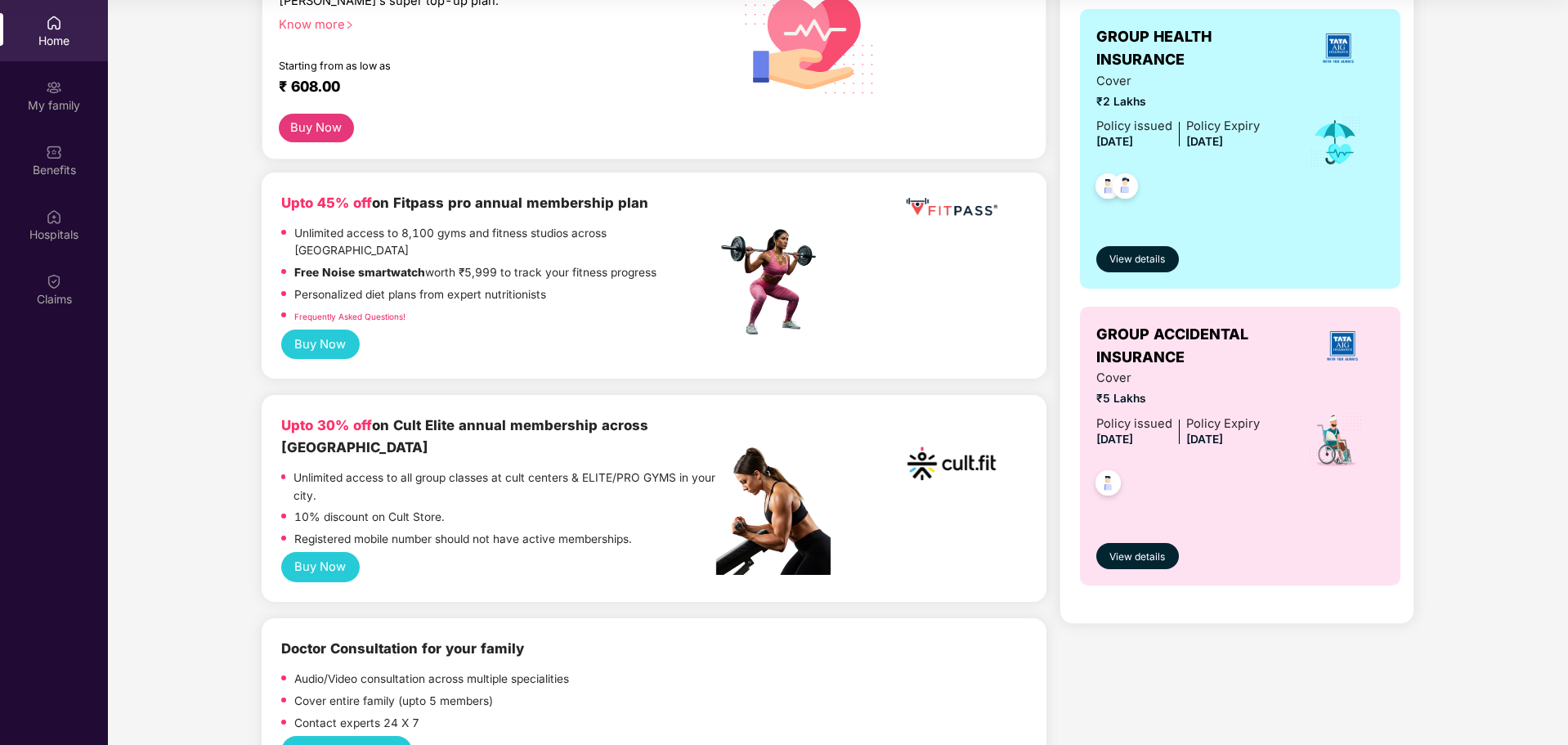
scroll to position [0, 0]
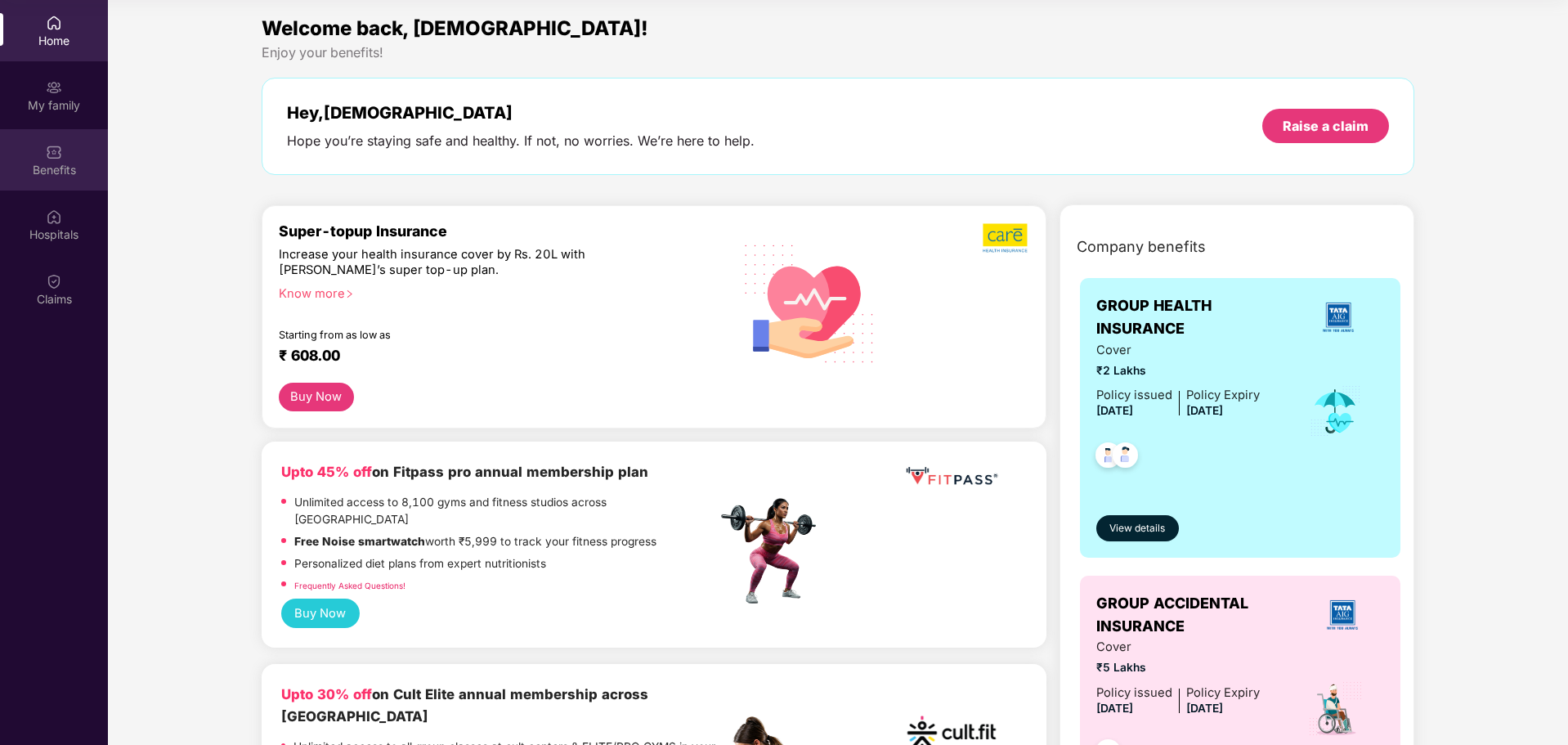
click at [39, 159] on div "Benefits" at bounding box center [53, 160] width 108 height 61
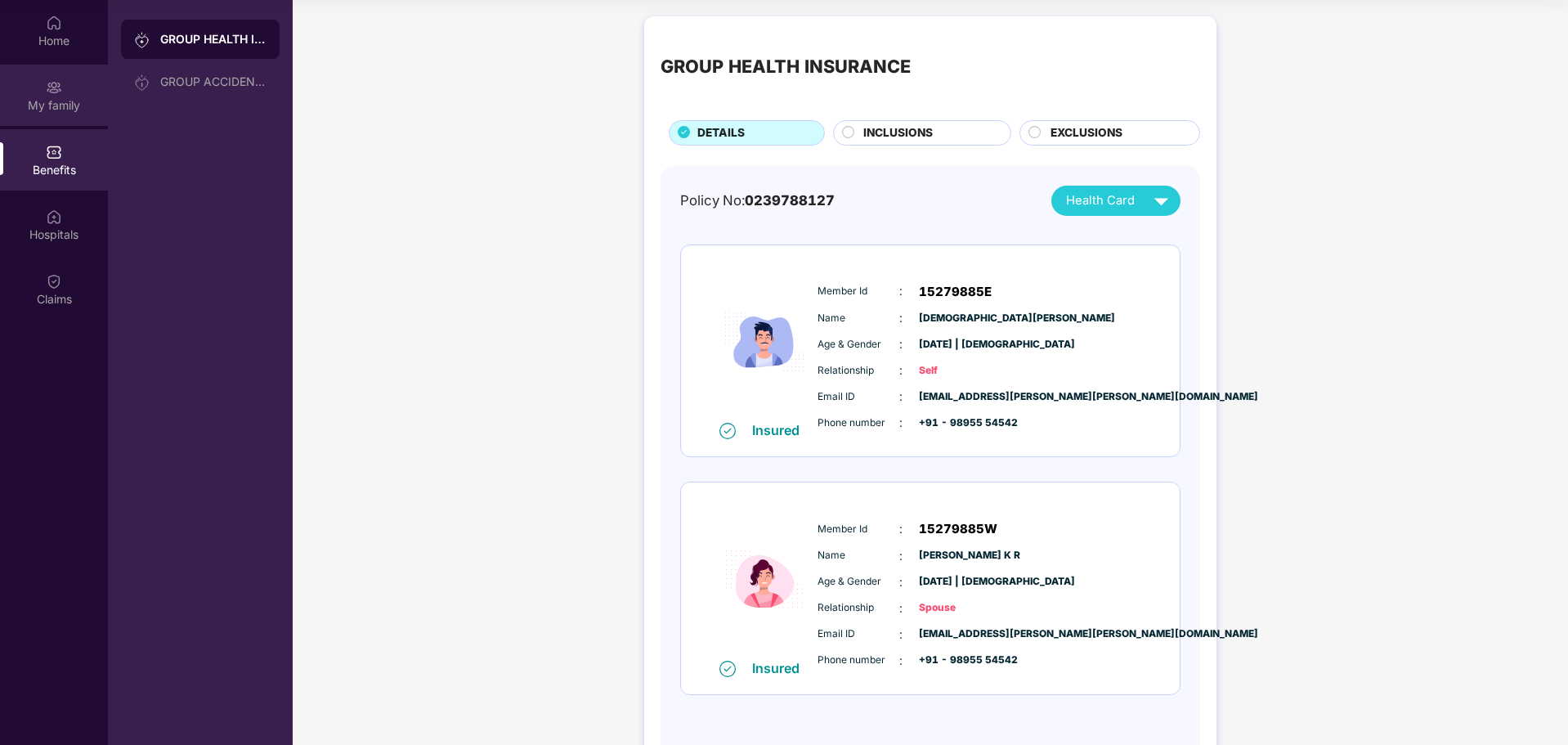
click at [60, 106] on div "My family" at bounding box center [53, 105] width 108 height 16
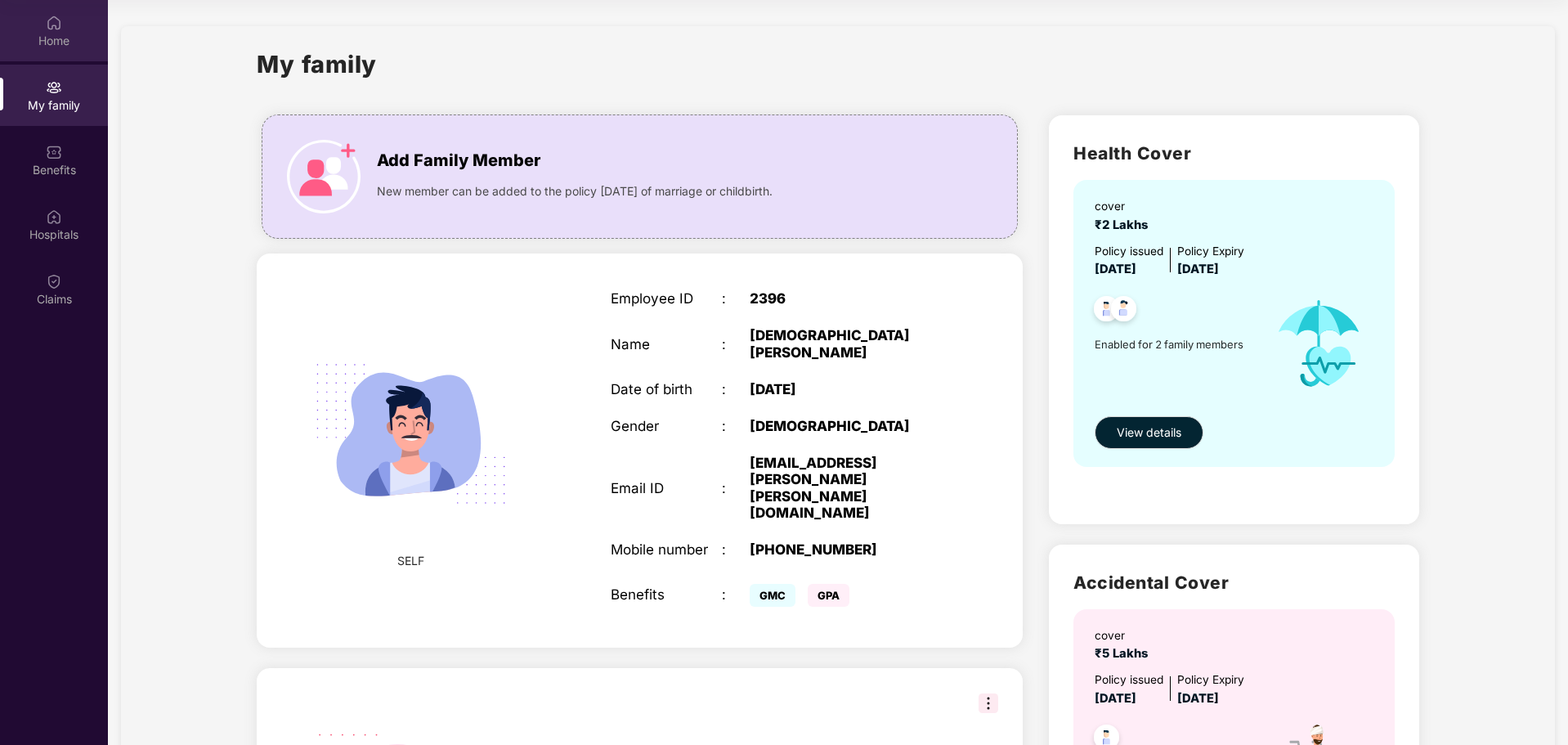
click at [31, 48] on div "Home" at bounding box center [53, 40] width 108 height 16
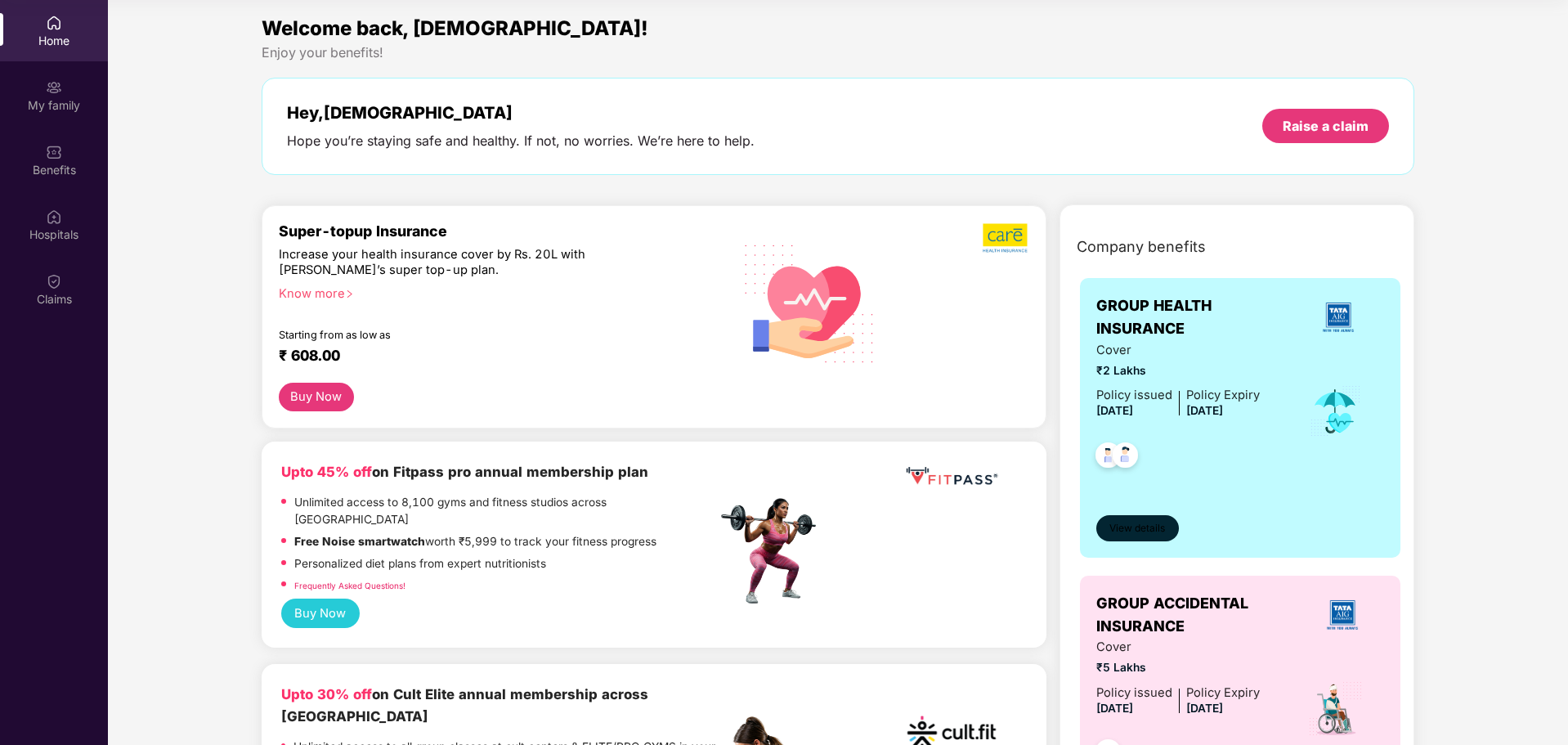
click at [1140, 519] on button "View details" at bounding box center [1137, 527] width 82 height 26
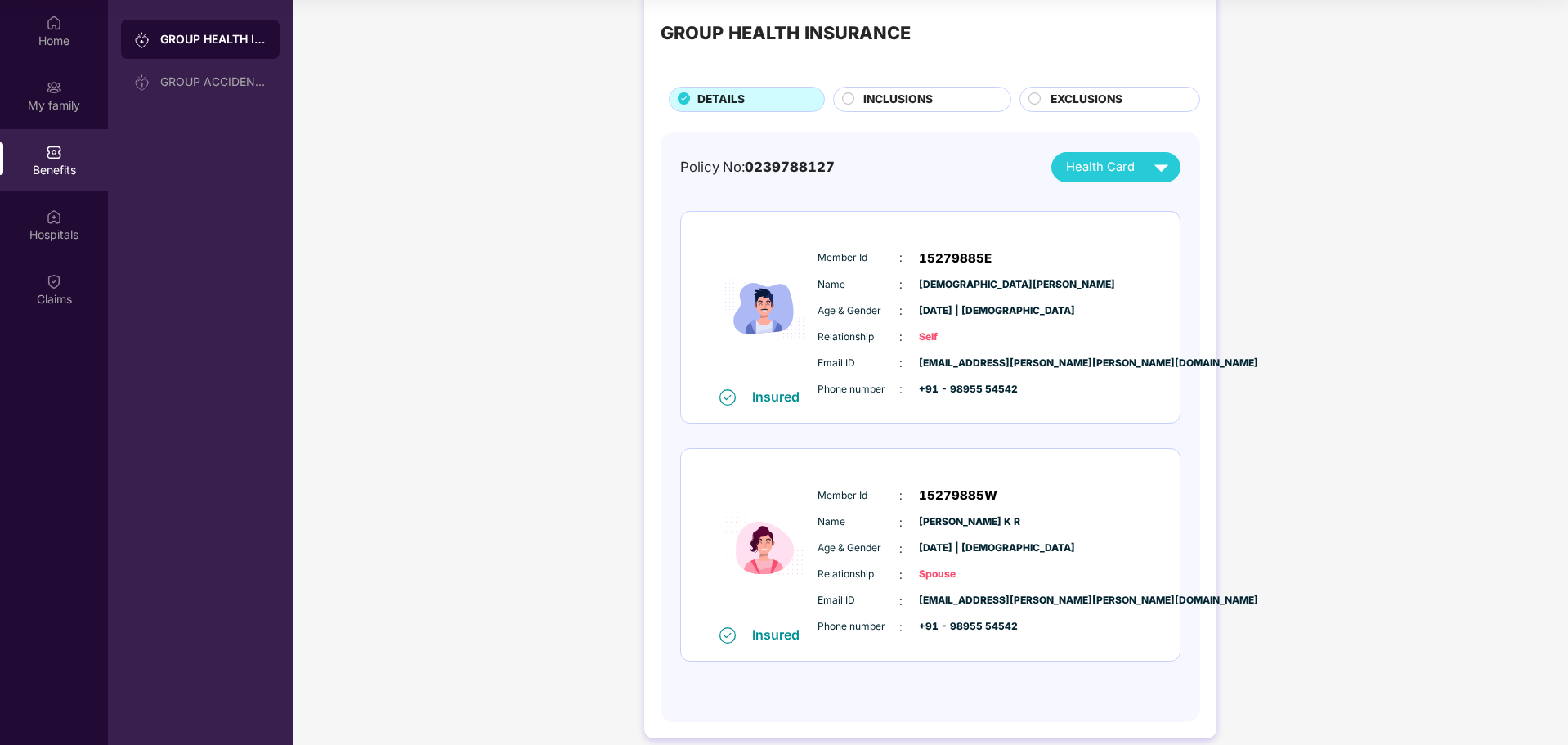
scroll to position [52, 0]
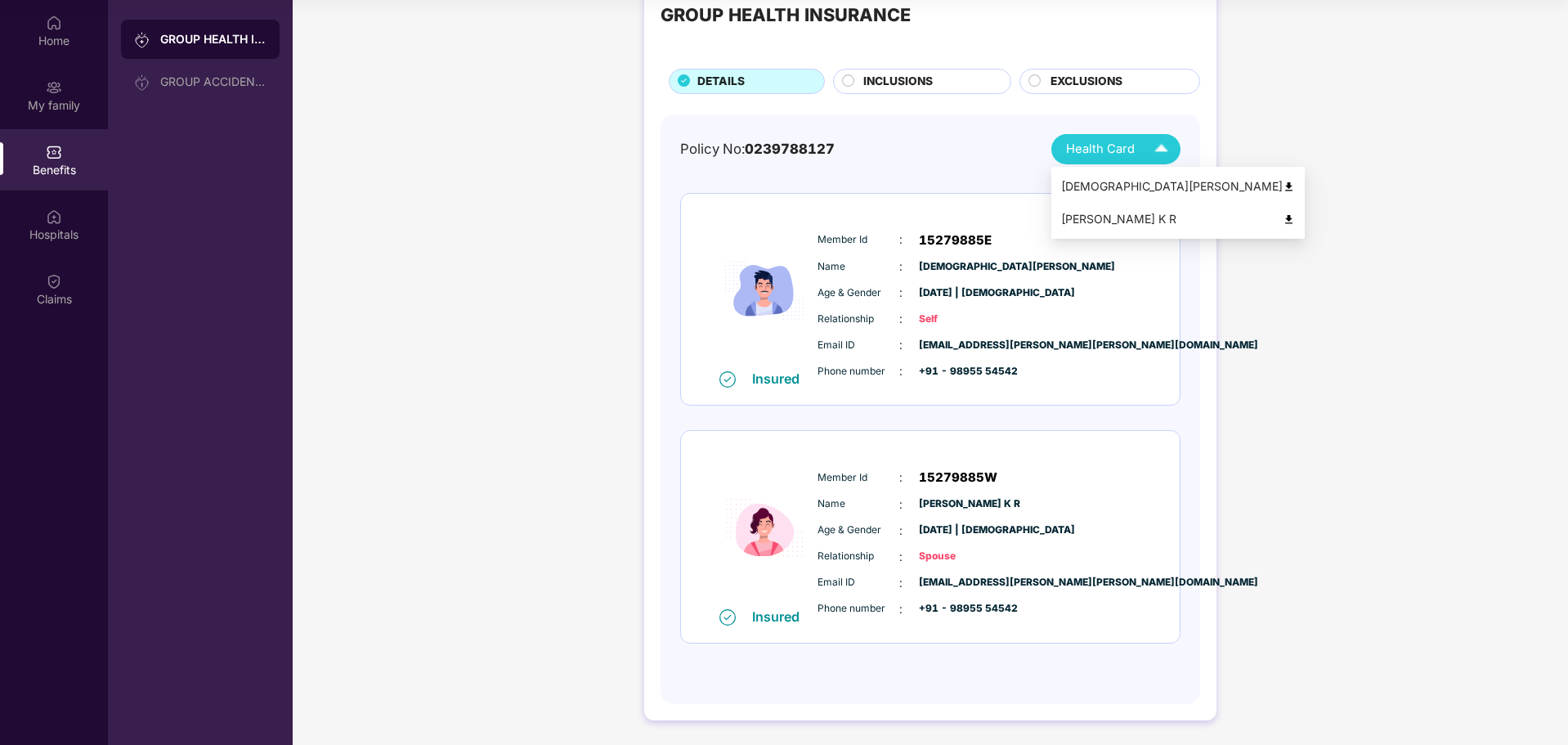
click at [1162, 152] on img at bounding box center [1161, 149] width 29 height 29
click at [952, 80] on div "INCLUSIONS" at bounding box center [928, 82] width 147 height 20
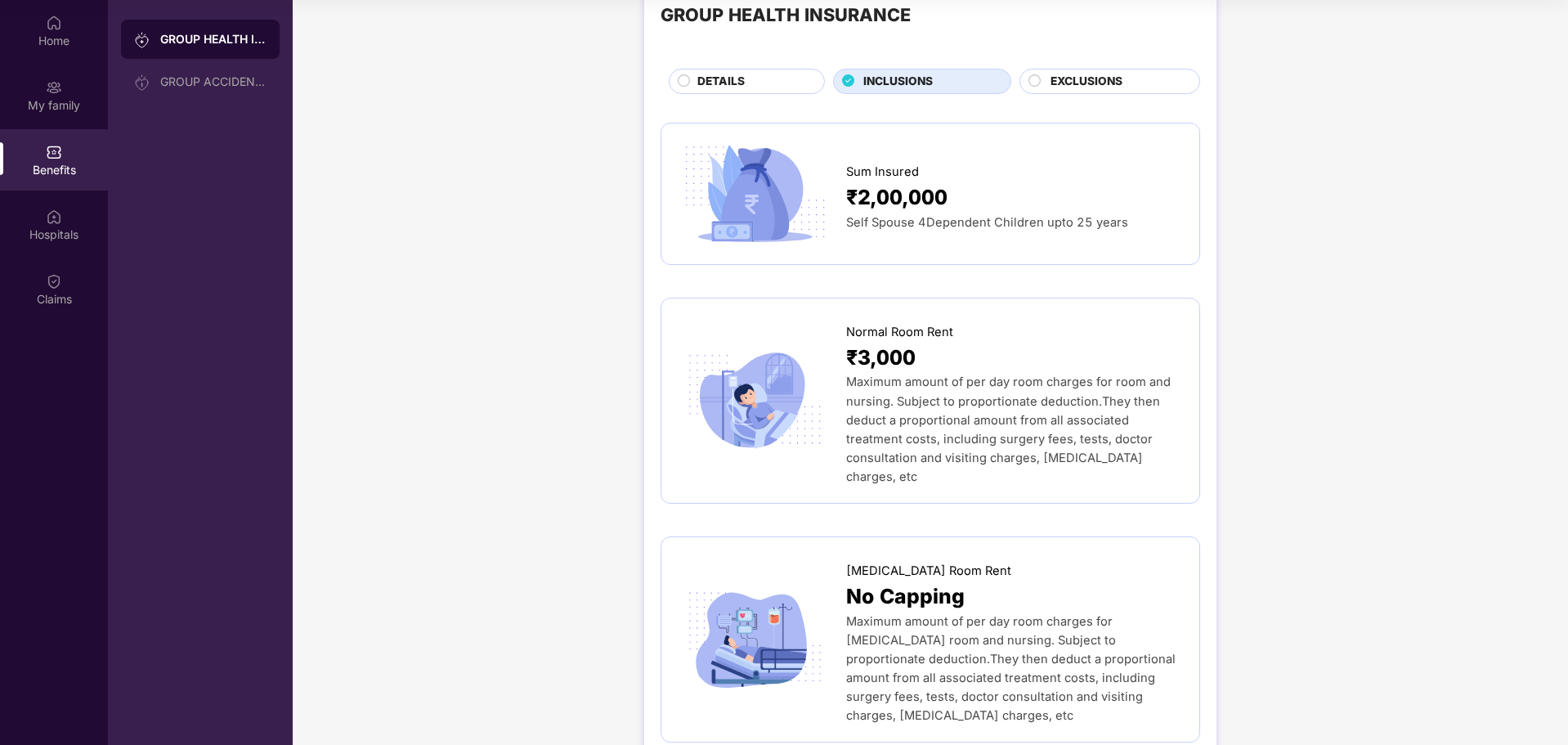
click at [1056, 79] on span "EXCLUSIONS" at bounding box center [1086, 81] width 72 height 18
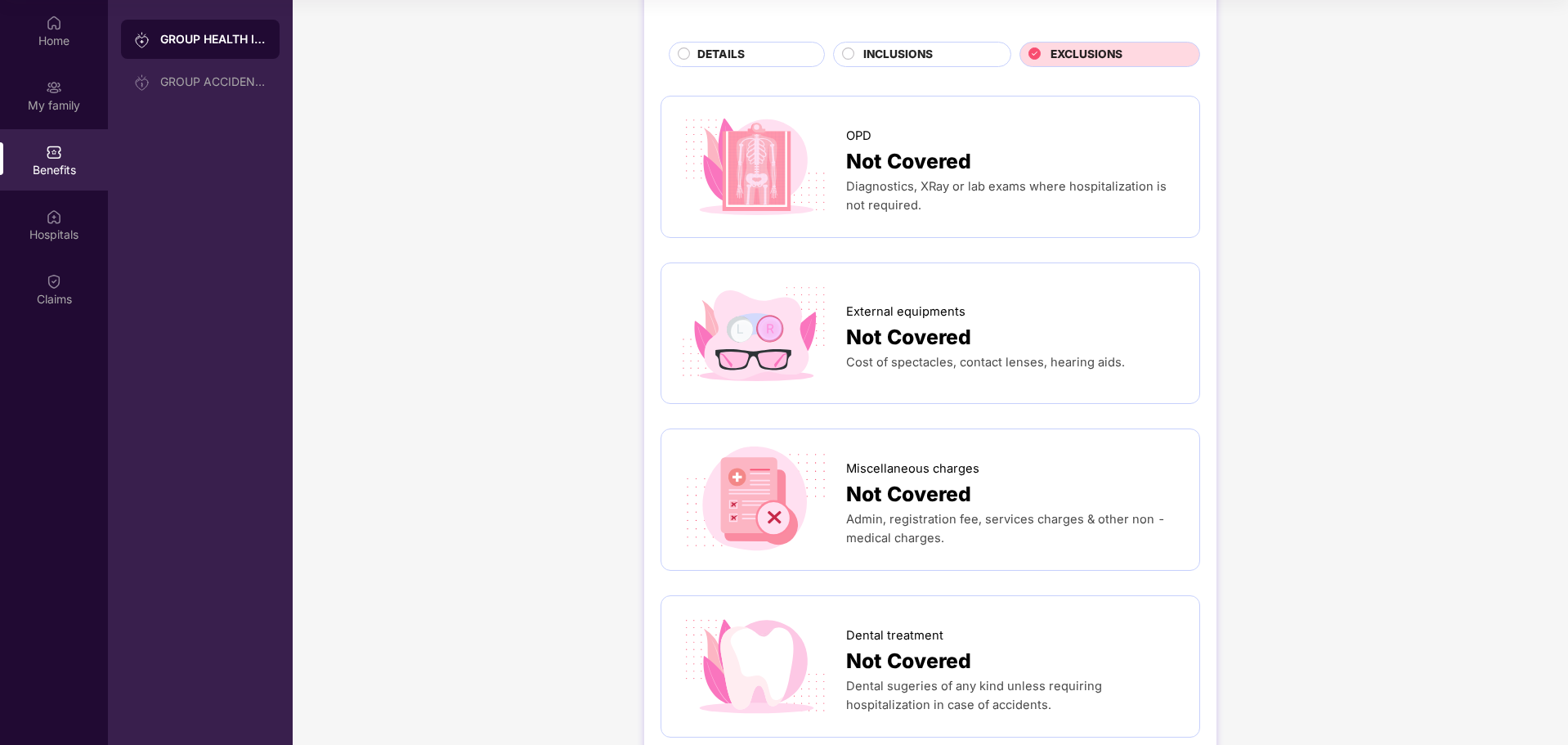
scroll to position [0, 0]
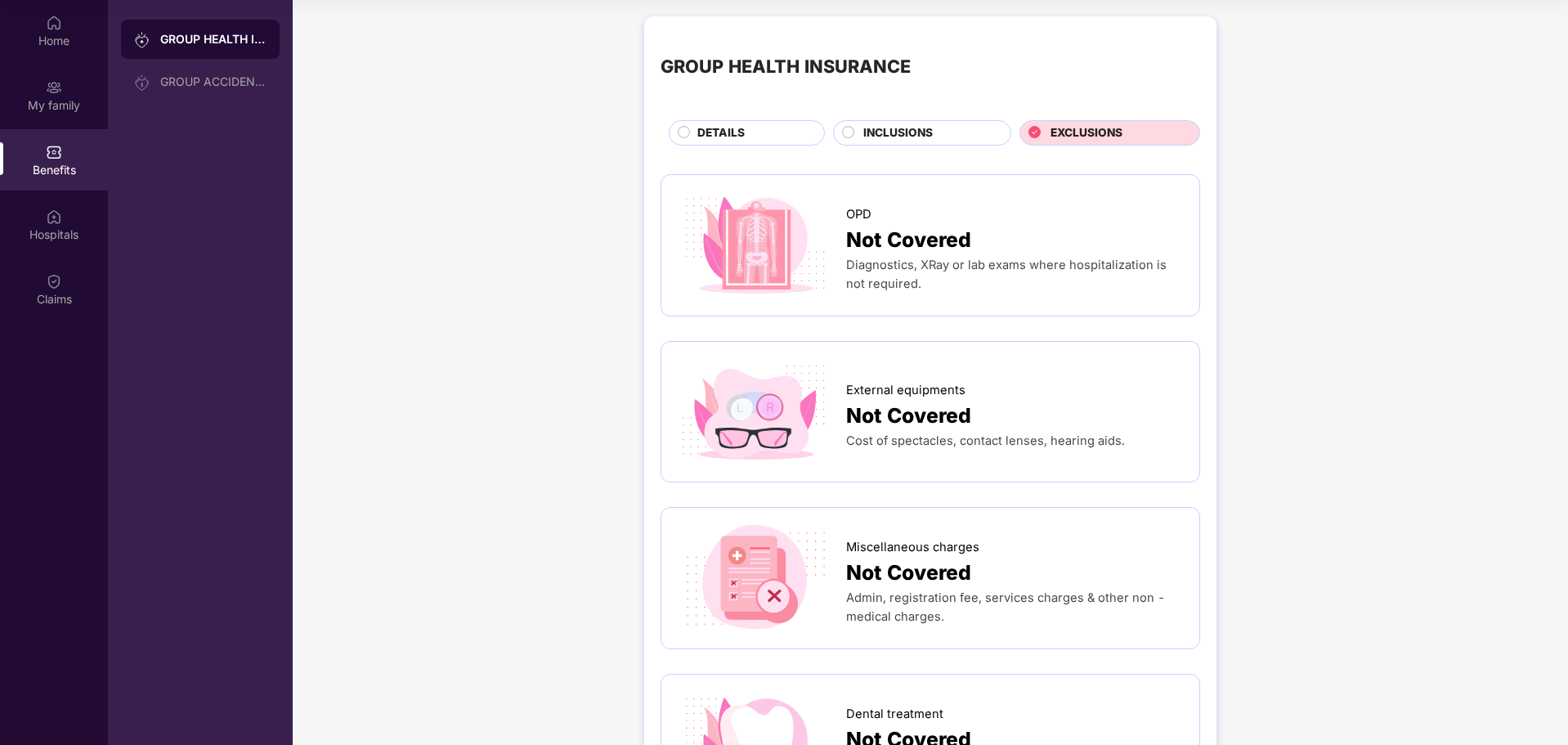
click at [879, 137] on span "INCLUSIONS" at bounding box center [898, 133] width 70 height 18
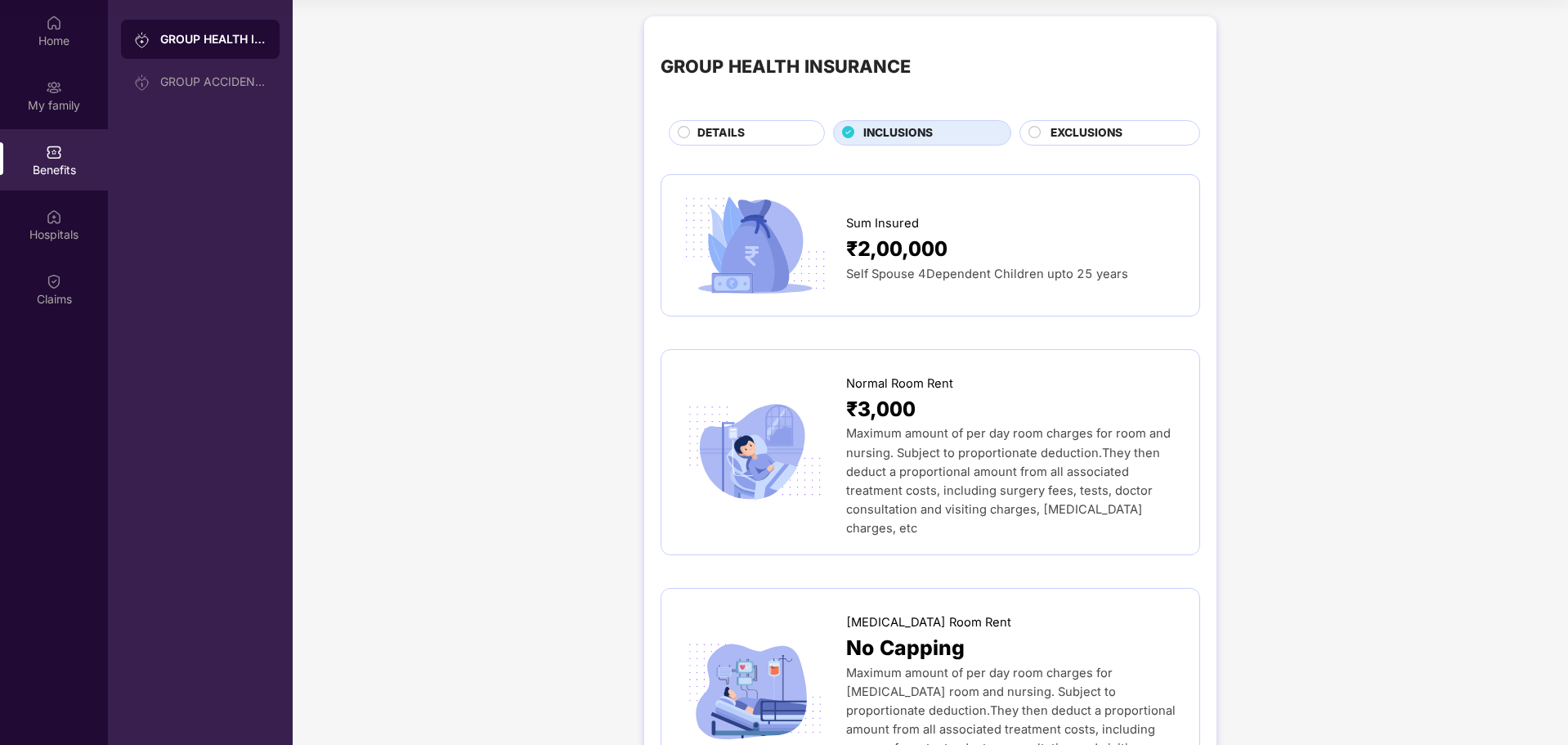
click at [1042, 135] on div "EXCLUSIONS" at bounding box center [1116, 134] width 149 height 20
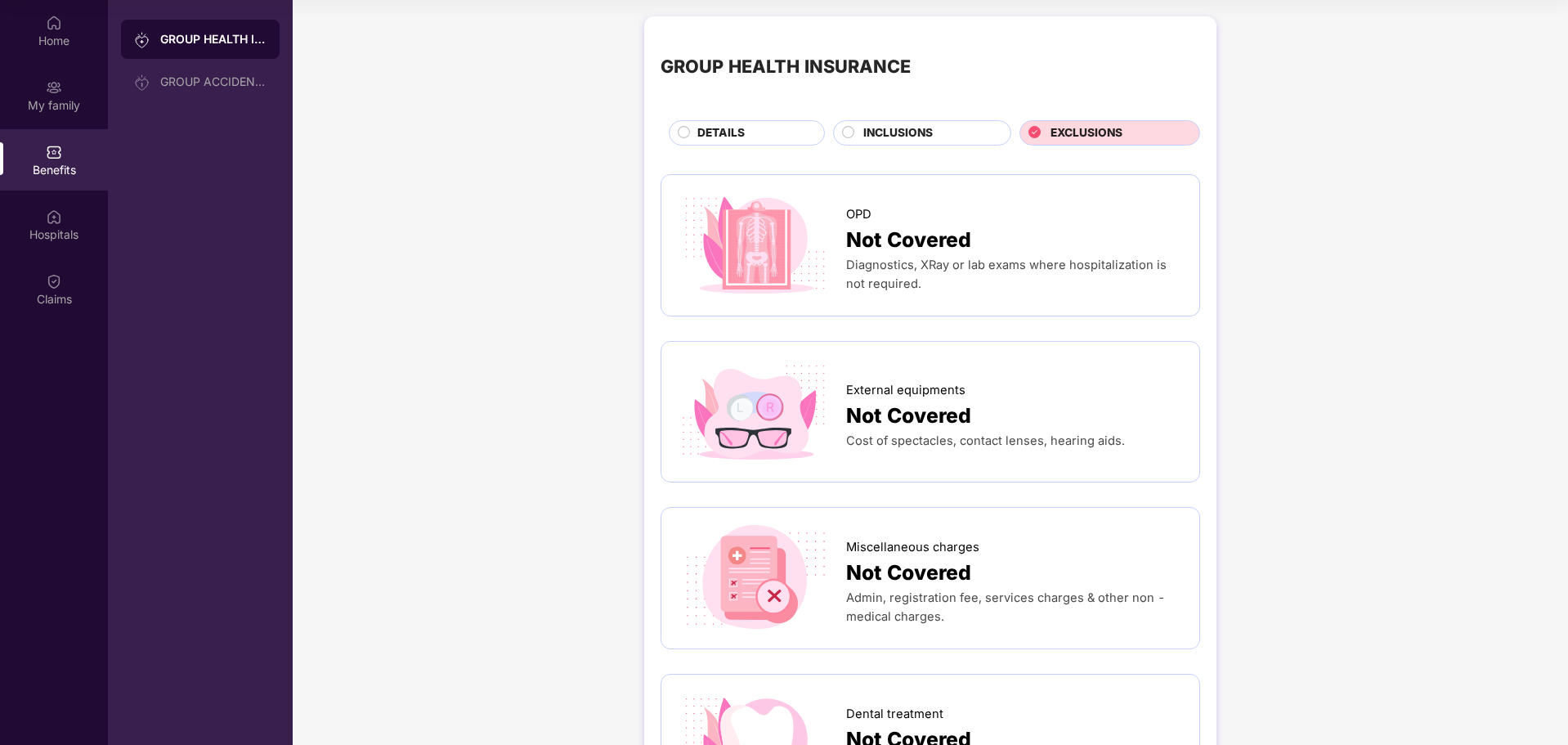
click at [927, 141] on span "INCLUSIONS" at bounding box center [898, 133] width 70 height 18
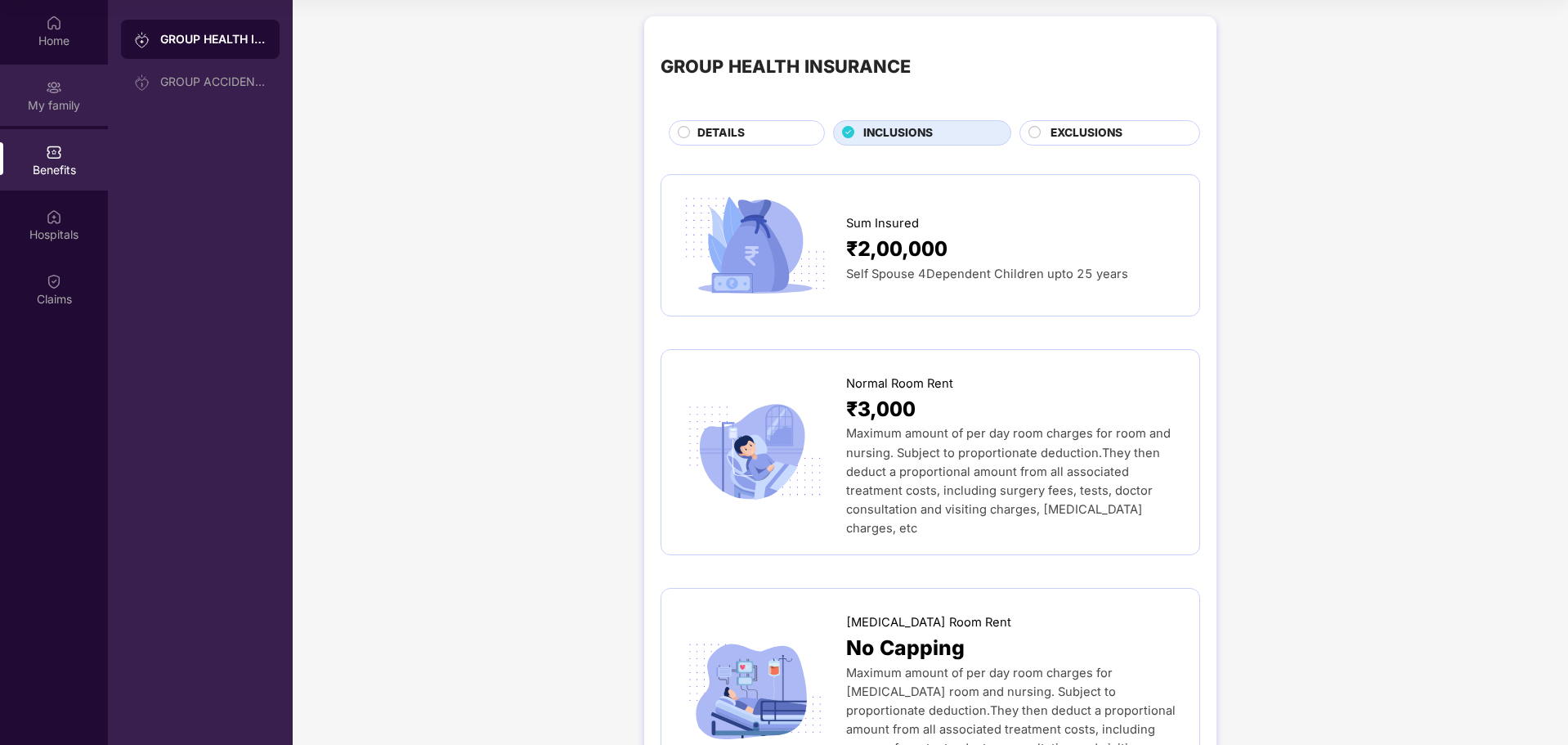
click at [53, 94] on img at bounding box center [53, 87] width 16 height 16
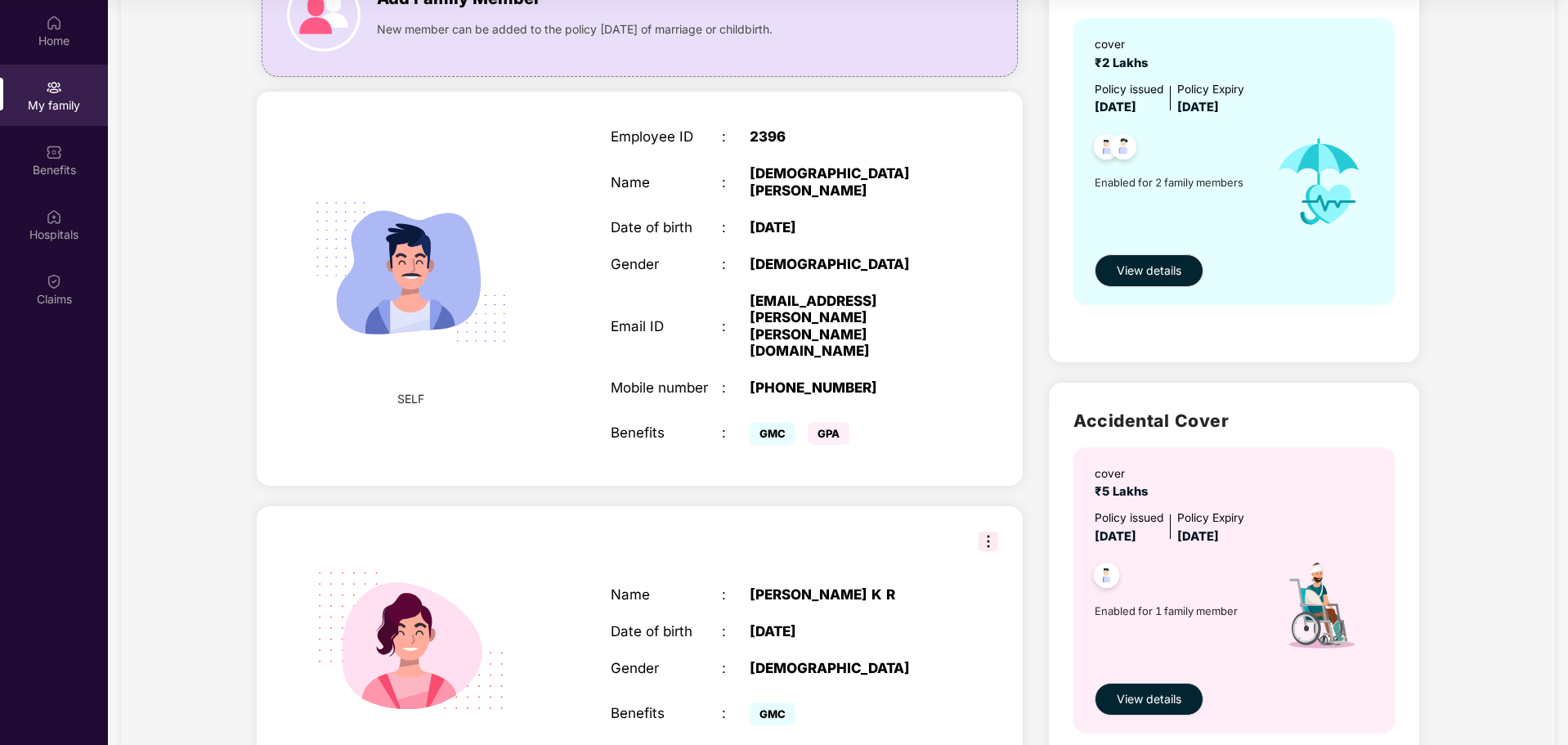
scroll to position [163, 0]
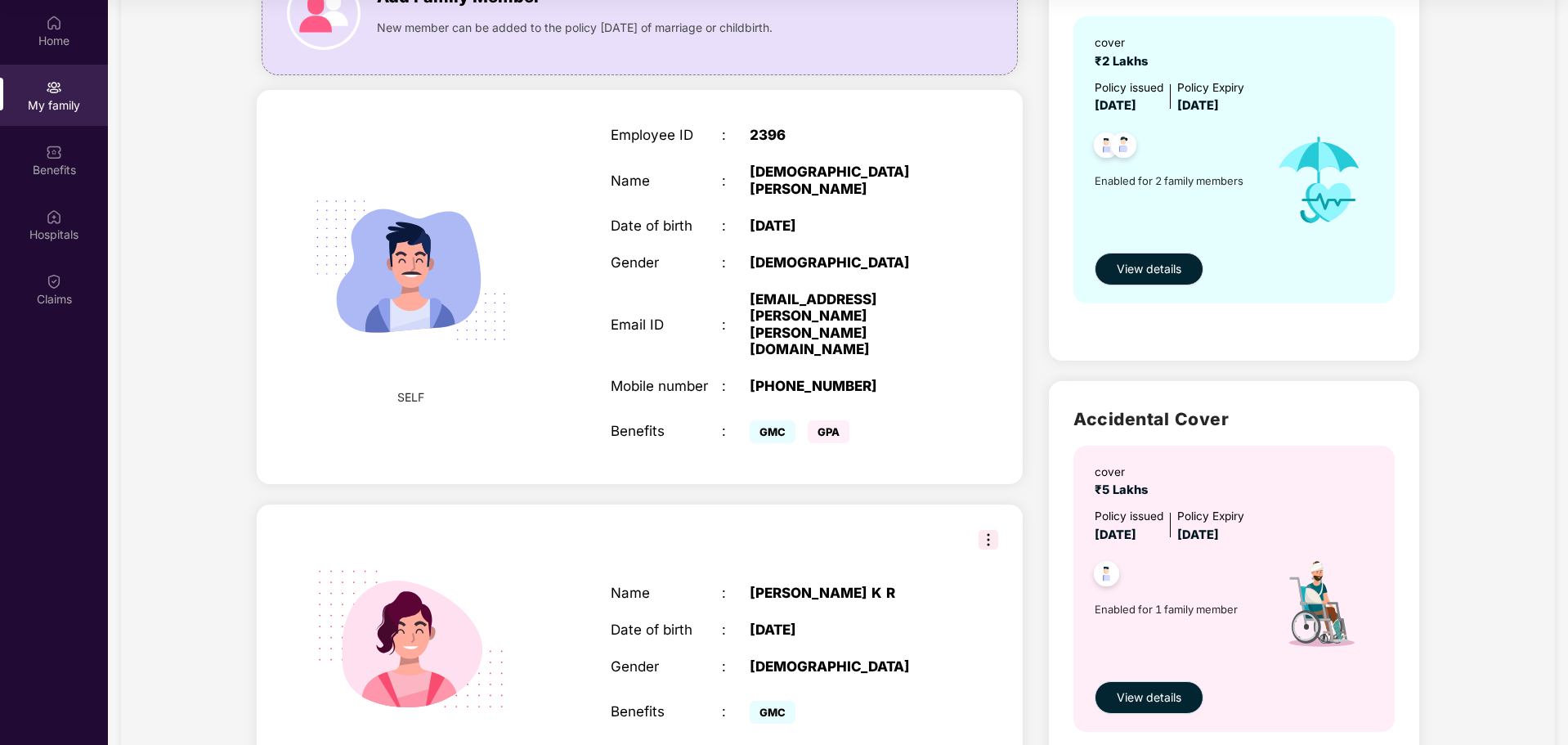
click at [1139, 699] on span "View details" at bounding box center [1149, 697] width 65 height 18
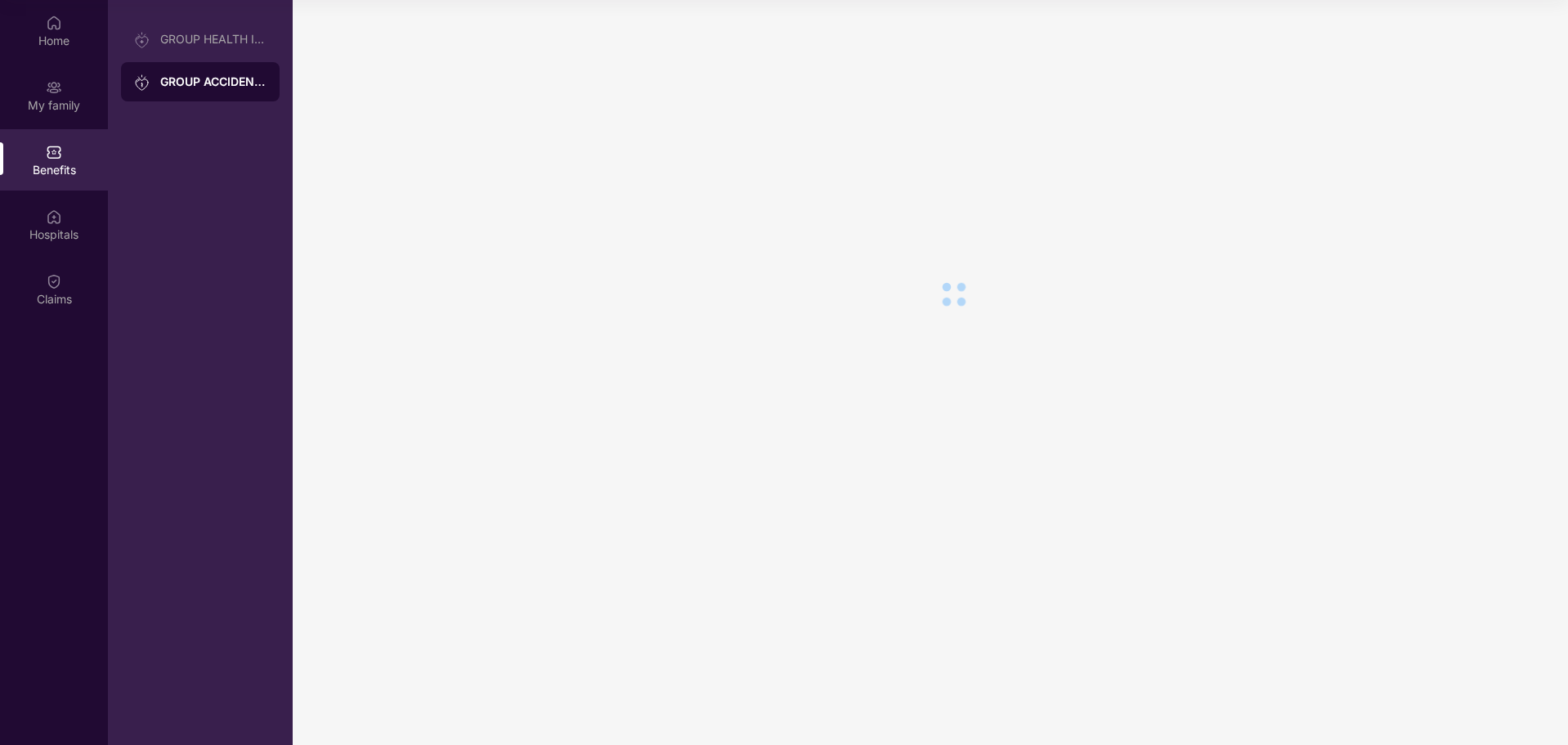
scroll to position [0, 0]
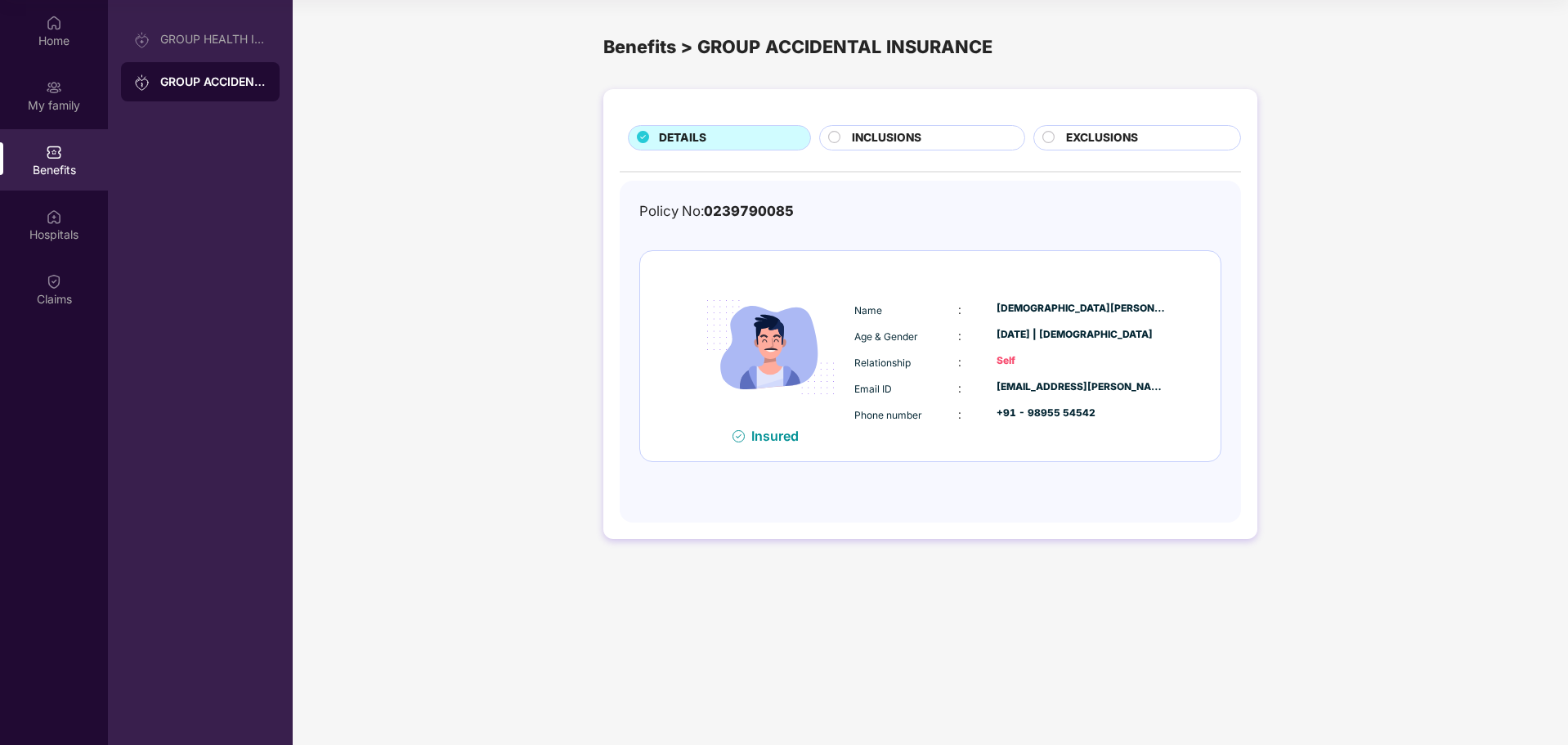
click at [932, 144] on div "INCLUSIONS" at bounding box center [929, 138] width 172 height 20
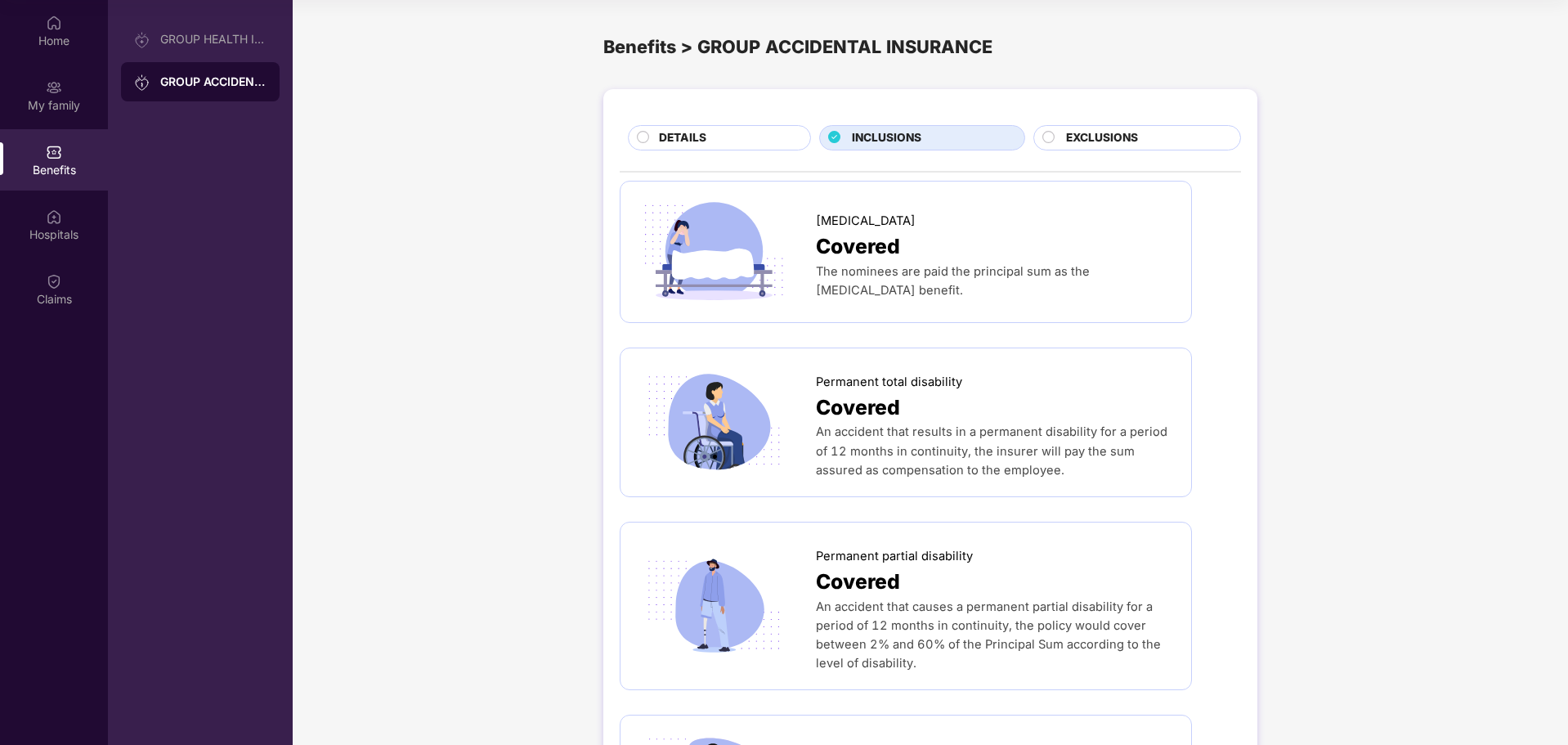
click at [1070, 140] on span "EXCLUSIONS" at bounding box center [1101, 138] width 72 height 18
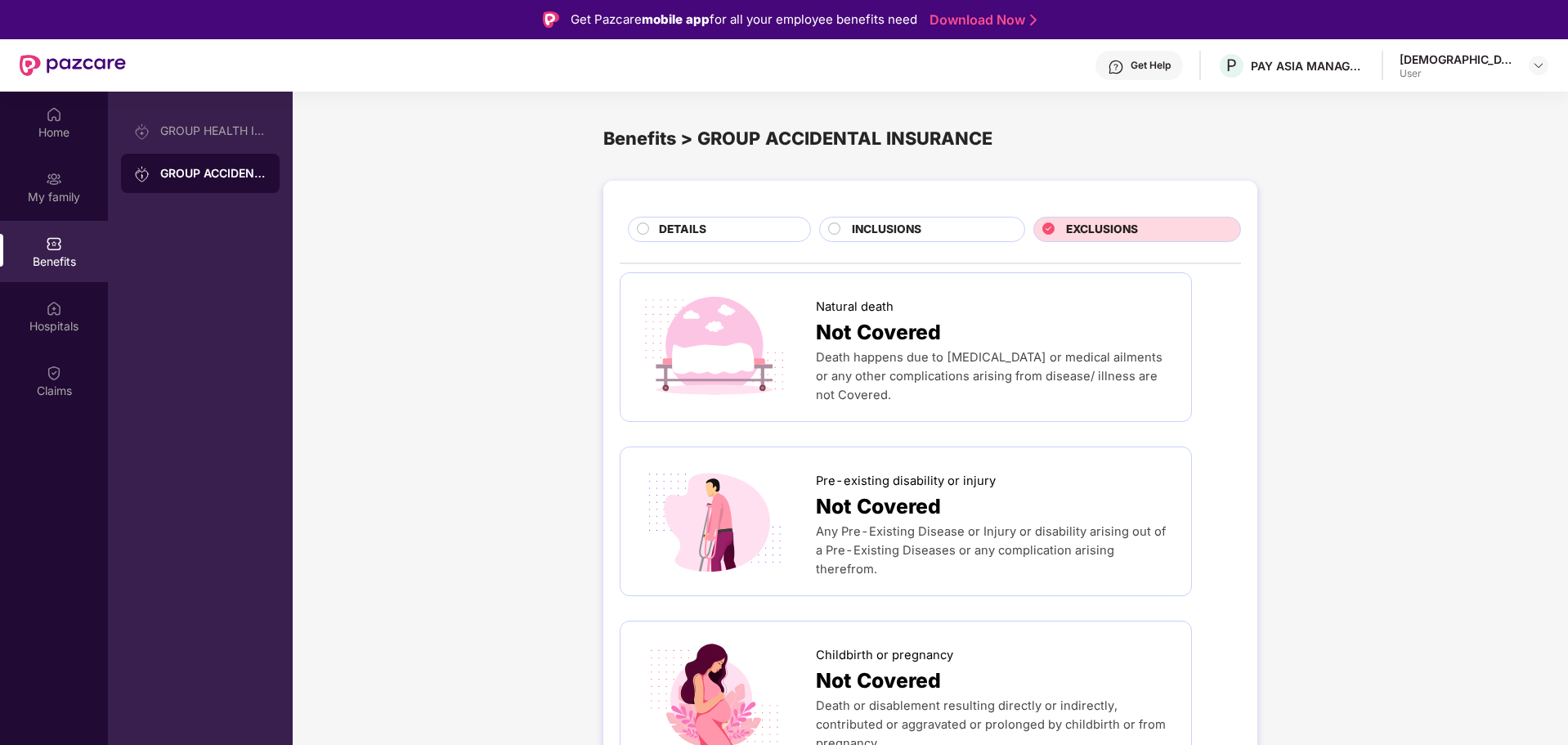
click at [848, 237] on div "INCLUSIONS" at bounding box center [929, 230] width 172 height 20
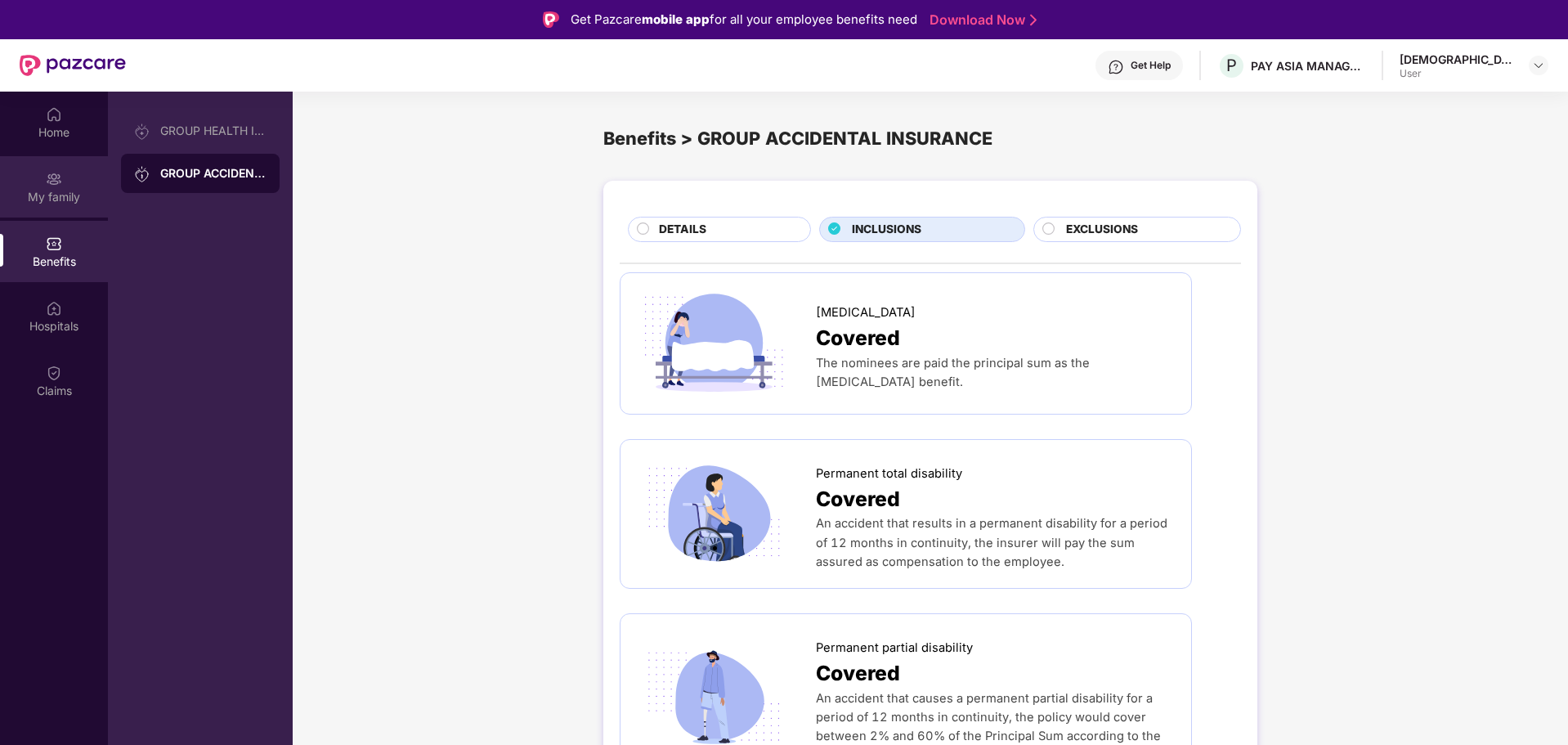
click at [47, 184] on img at bounding box center [53, 179] width 16 height 16
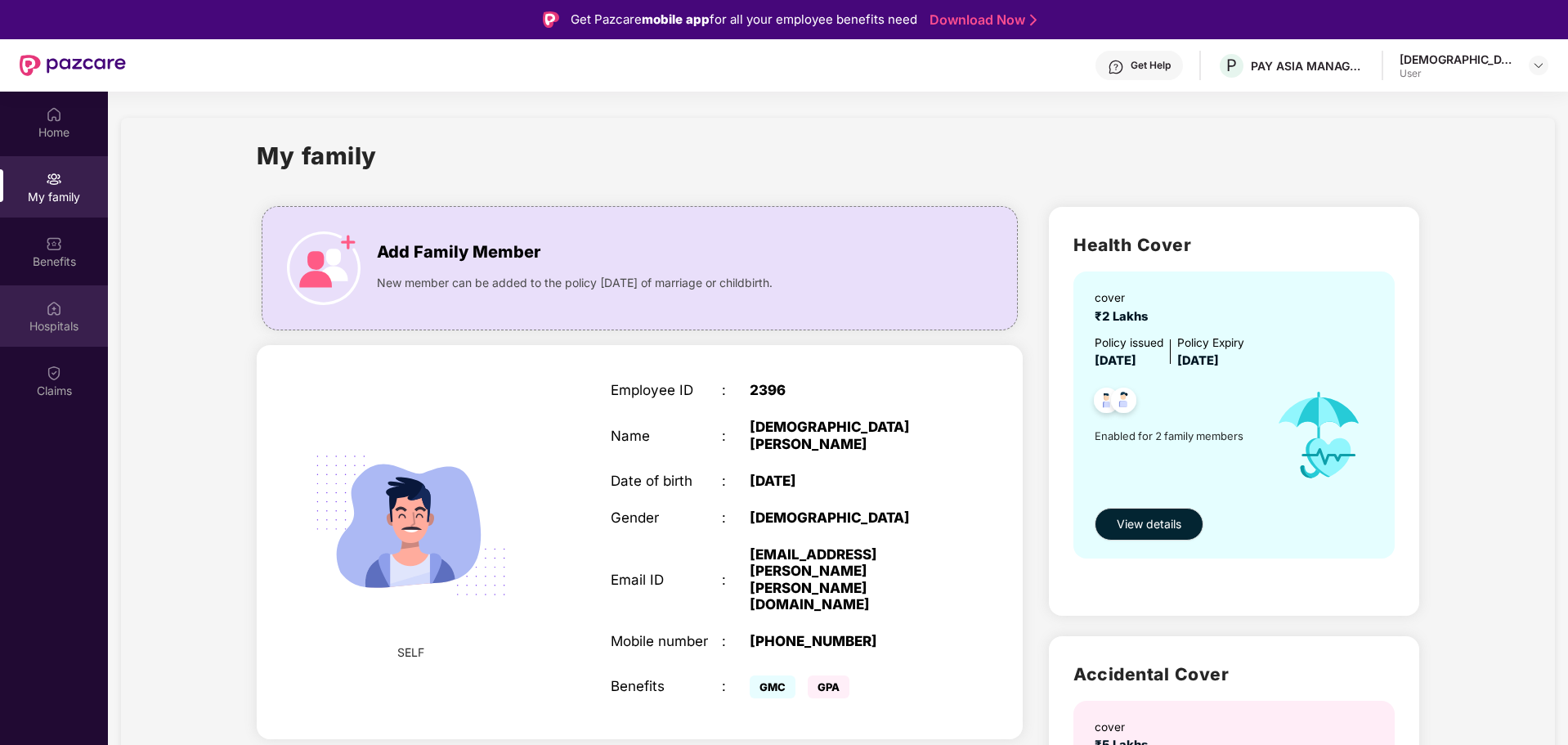
click at [40, 327] on div "Hospitals" at bounding box center [53, 326] width 108 height 16
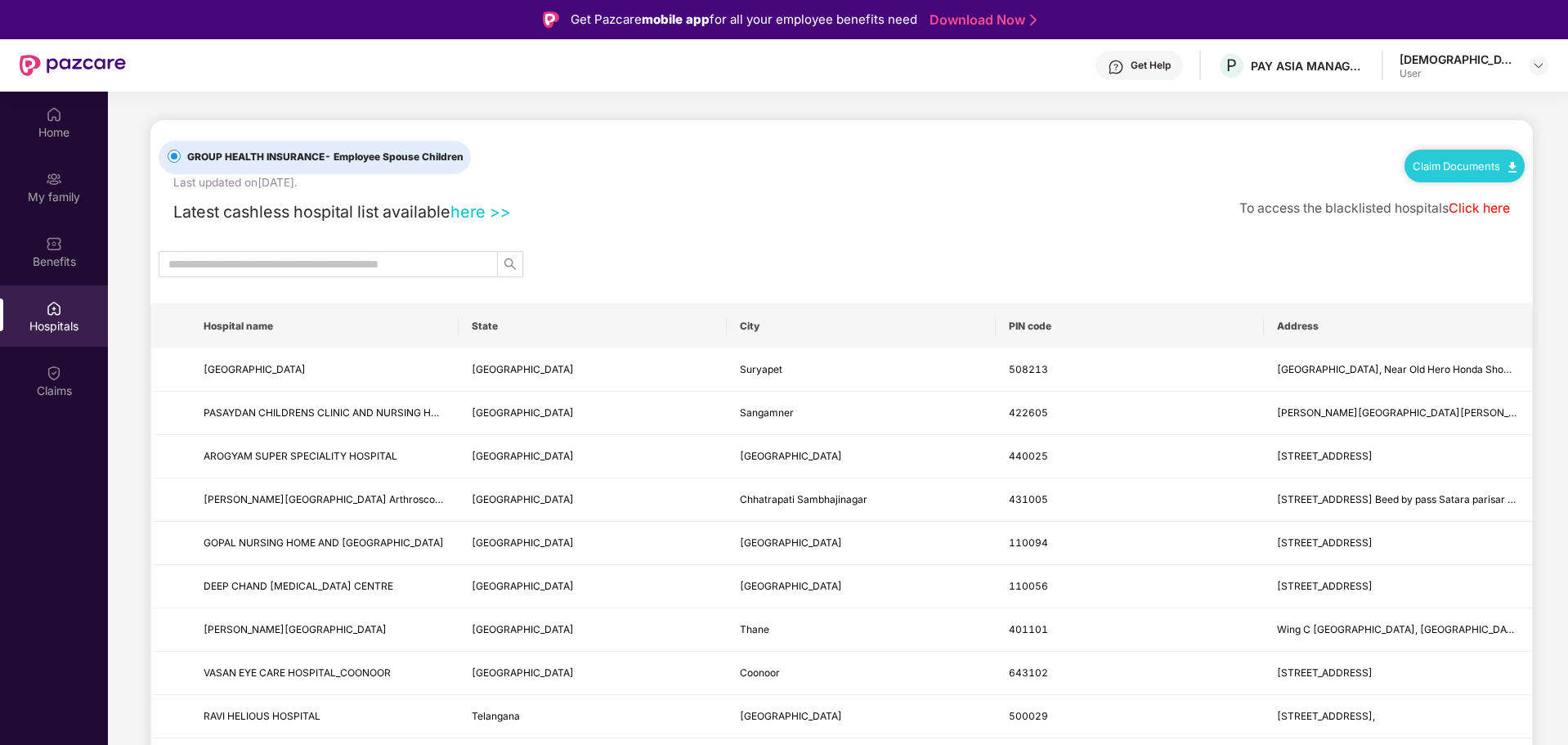
click at [480, 216] on link "here >>" at bounding box center [480, 211] width 60 height 20
click at [62, 315] on div "Hospitals" at bounding box center [53, 316] width 108 height 61
click at [477, 211] on link "here >>" at bounding box center [480, 211] width 60 height 20
click at [322, 266] on input "text" at bounding box center [321, 264] width 307 height 18
type input "******"
